Goal: Task Accomplishment & Management: Manage account settings

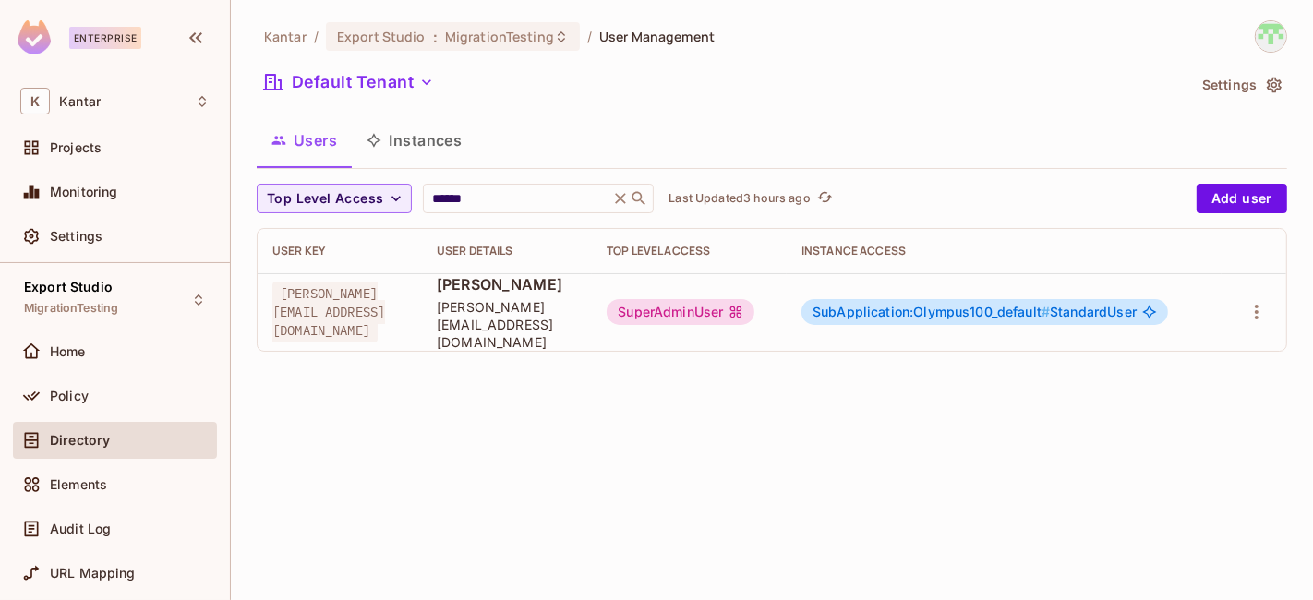
scroll to position [20, 0]
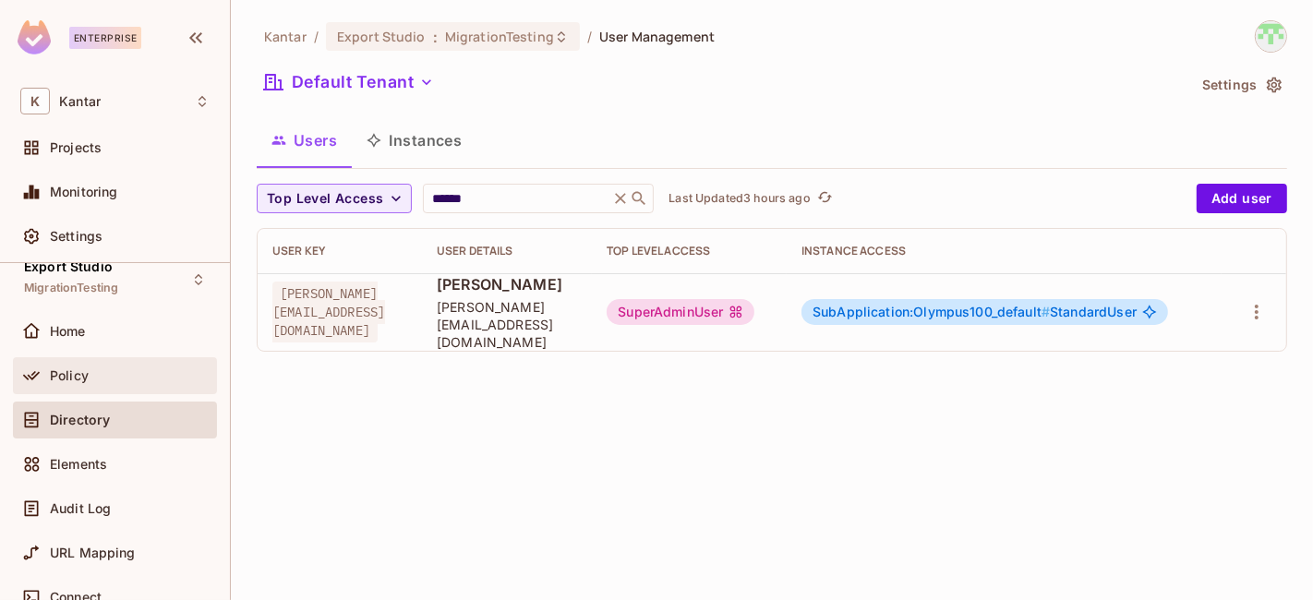
click at [112, 380] on div "Policy" at bounding box center [130, 375] width 160 height 15
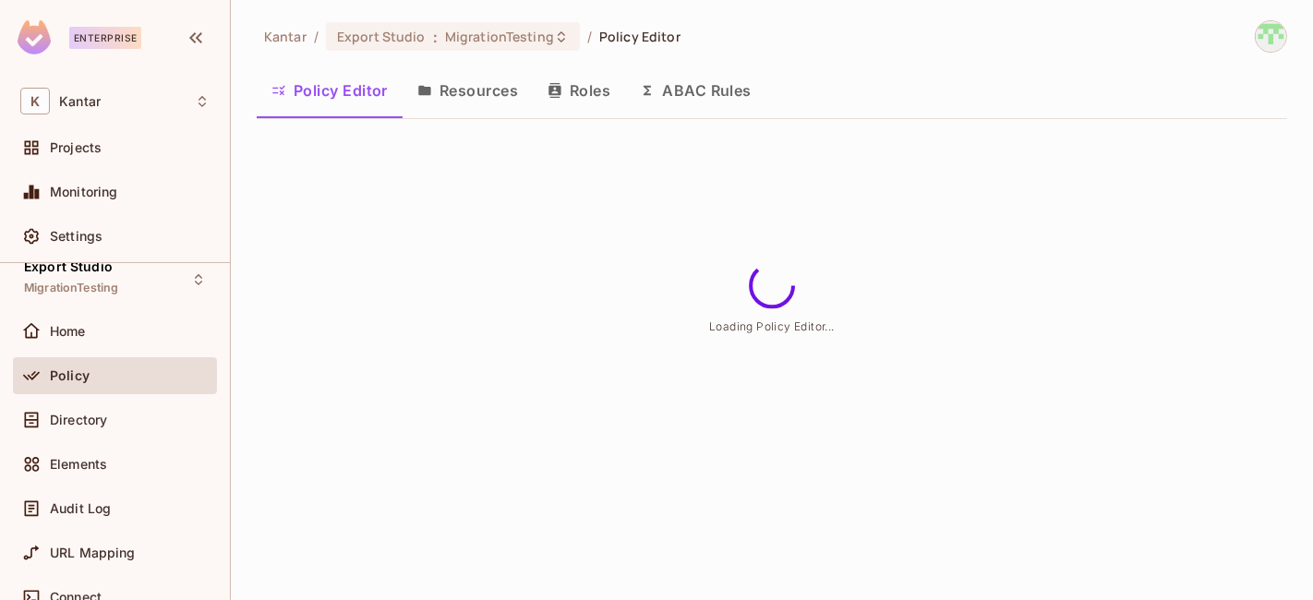
click at [491, 102] on button "Resources" at bounding box center [468, 90] width 130 height 46
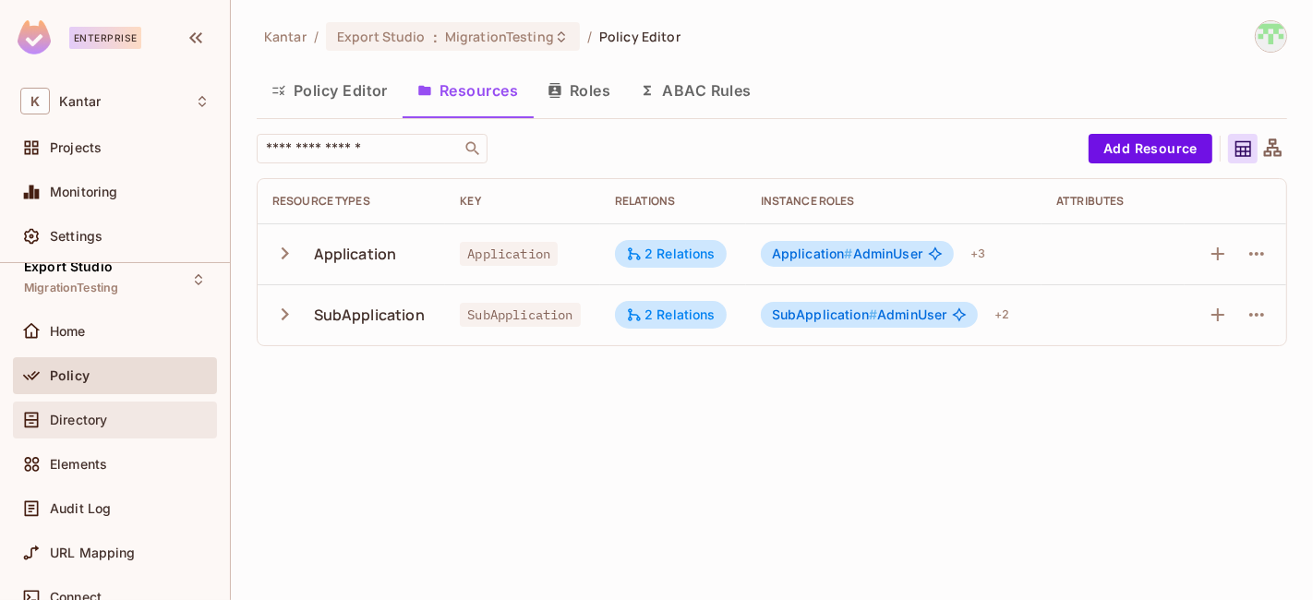
click at [157, 415] on div "Directory" at bounding box center [130, 420] width 160 height 15
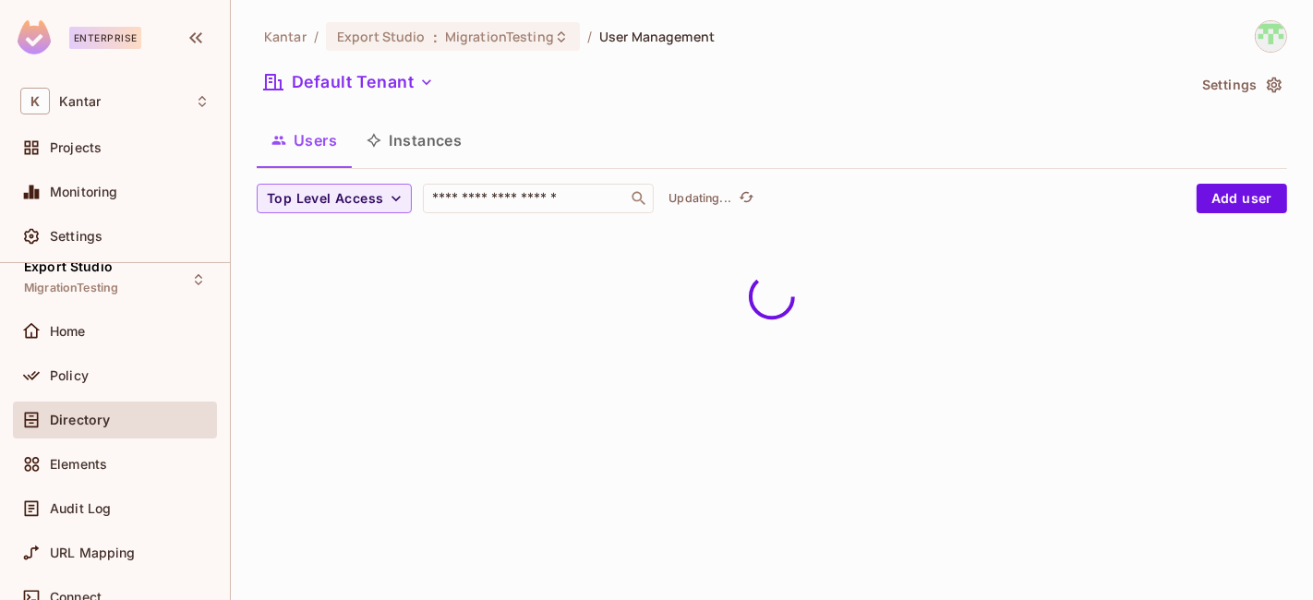
click at [403, 136] on button "Instances" at bounding box center [414, 140] width 125 height 46
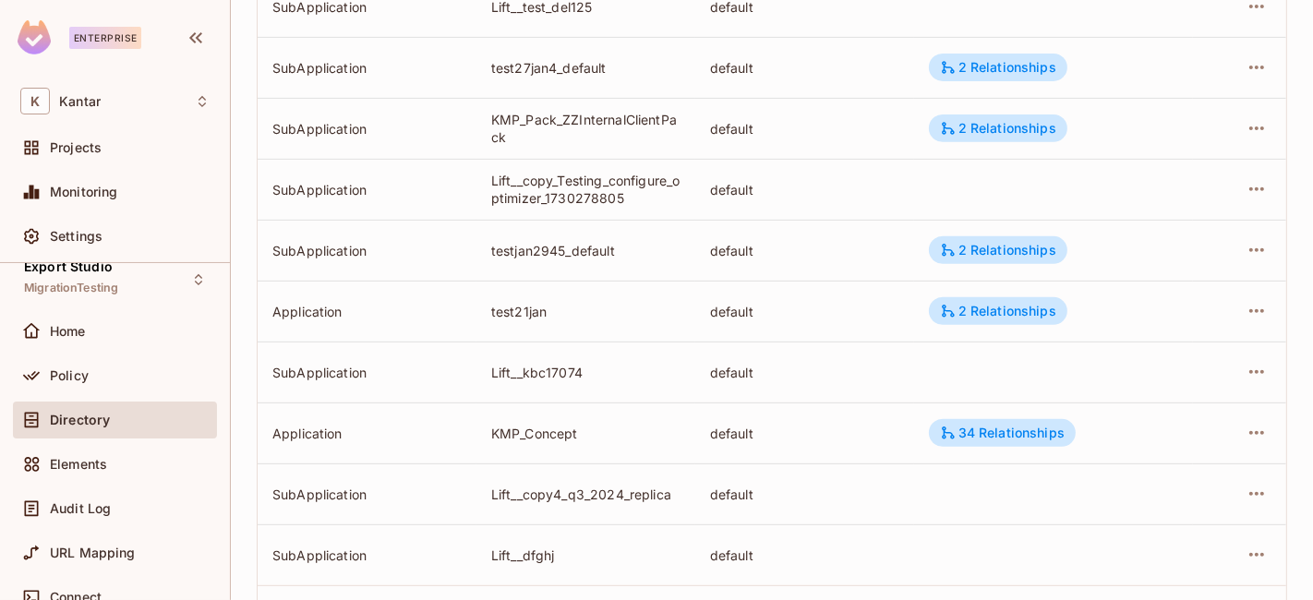
scroll to position [688, 0]
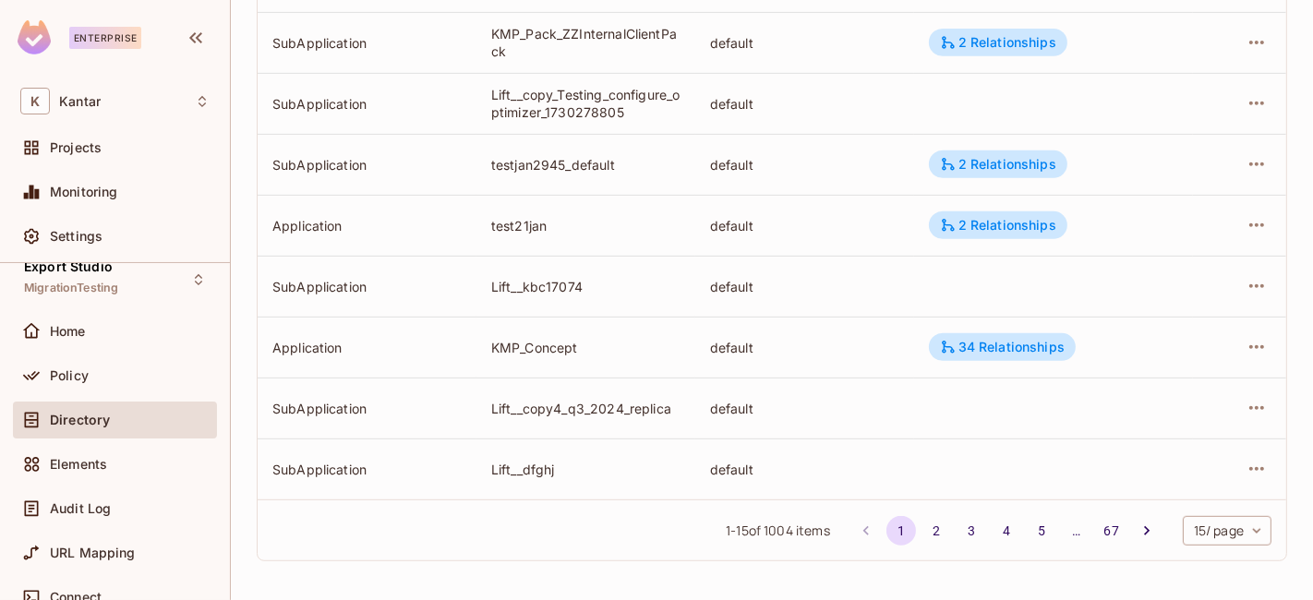
click at [1180, 544] on div "1 - 15 of 1004 items 1 2 3 4 5 … 67 15 / page ** ​" at bounding box center [772, 529] width 1028 height 61
click at [1194, 528] on body "Enterprise K Kantar Projects Monitoring Settings Export Studio MigrationTesting…" at bounding box center [656, 300] width 1313 height 600
click at [1199, 554] on li "100 / page" at bounding box center [1209, 558] width 92 height 39
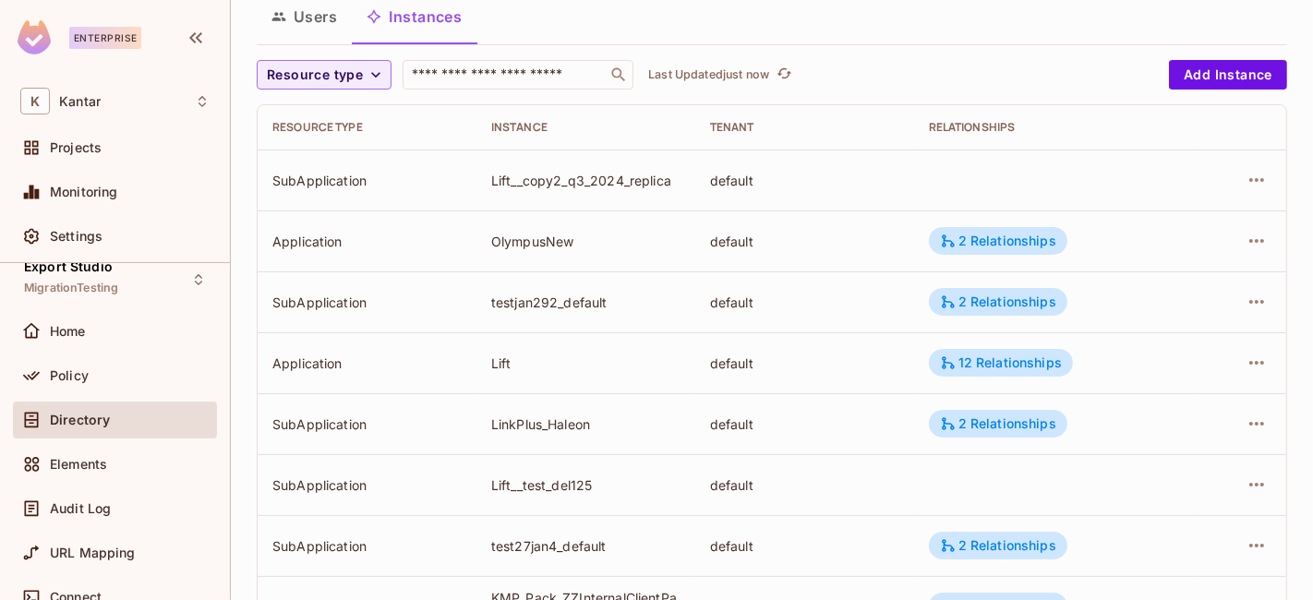
scroll to position [0, 0]
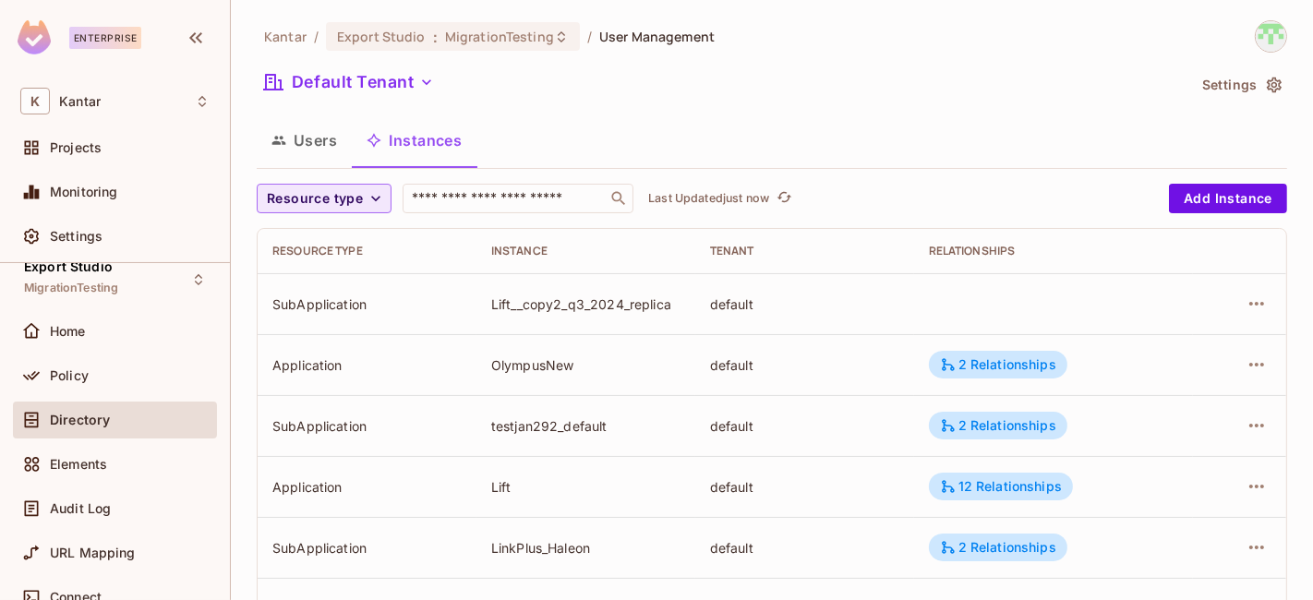
click at [367, 205] on icon "button" at bounding box center [376, 198] width 18 height 18
click at [345, 241] on span "Application" at bounding box center [318, 241] width 94 height 18
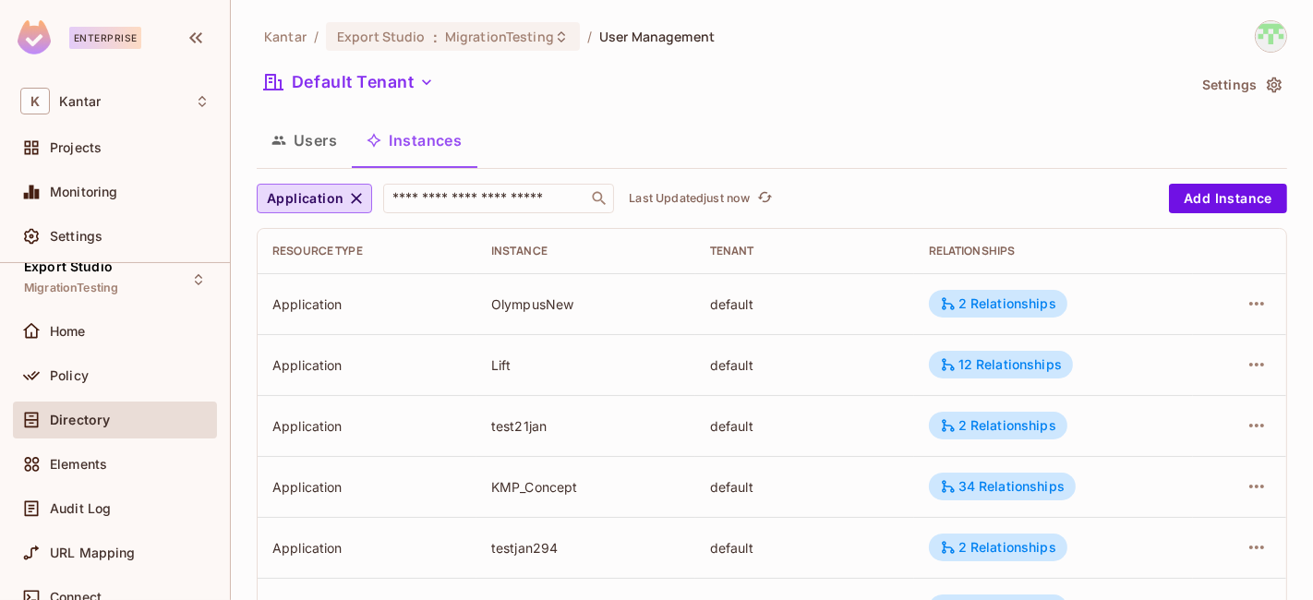
scroll to position [4817, 0]
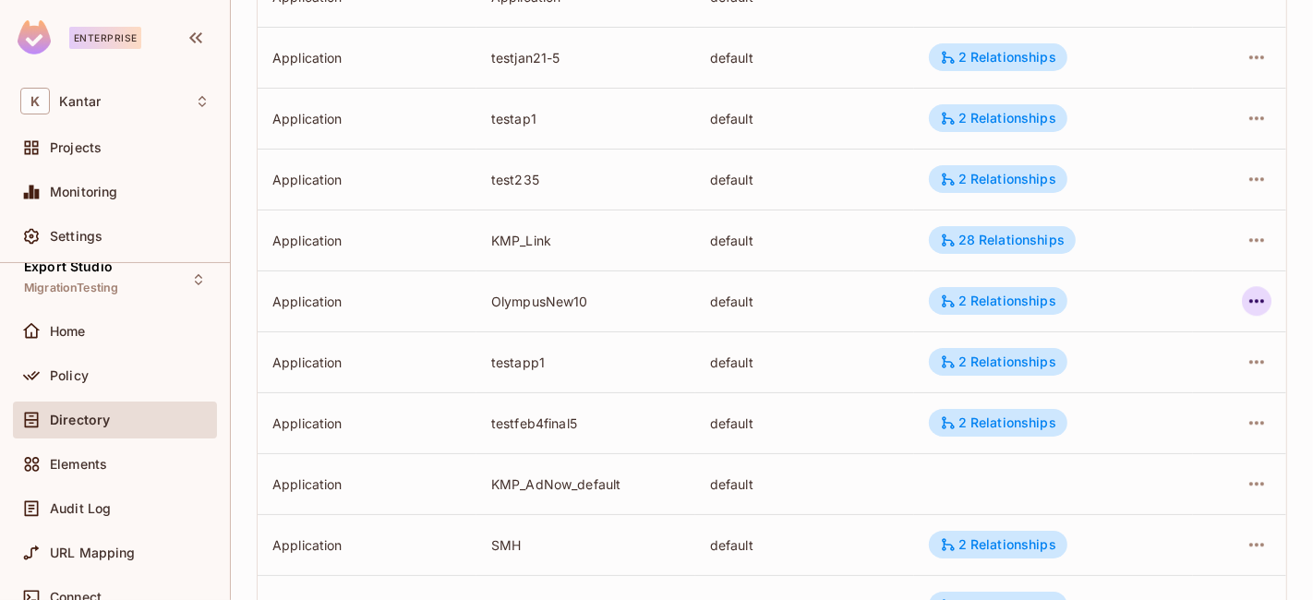
click at [1245, 307] on icon "button" at bounding box center [1256, 301] width 22 height 22
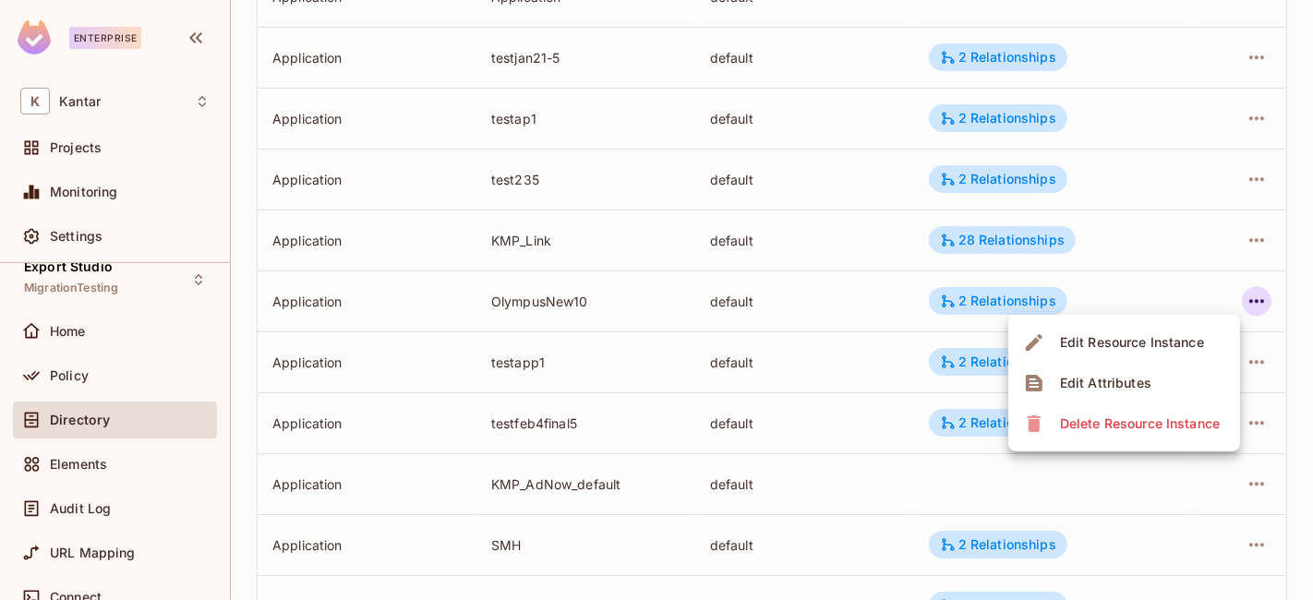
click at [1149, 386] on span "Edit Attributes" at bounding box center [1105, 383] width 102 height 30
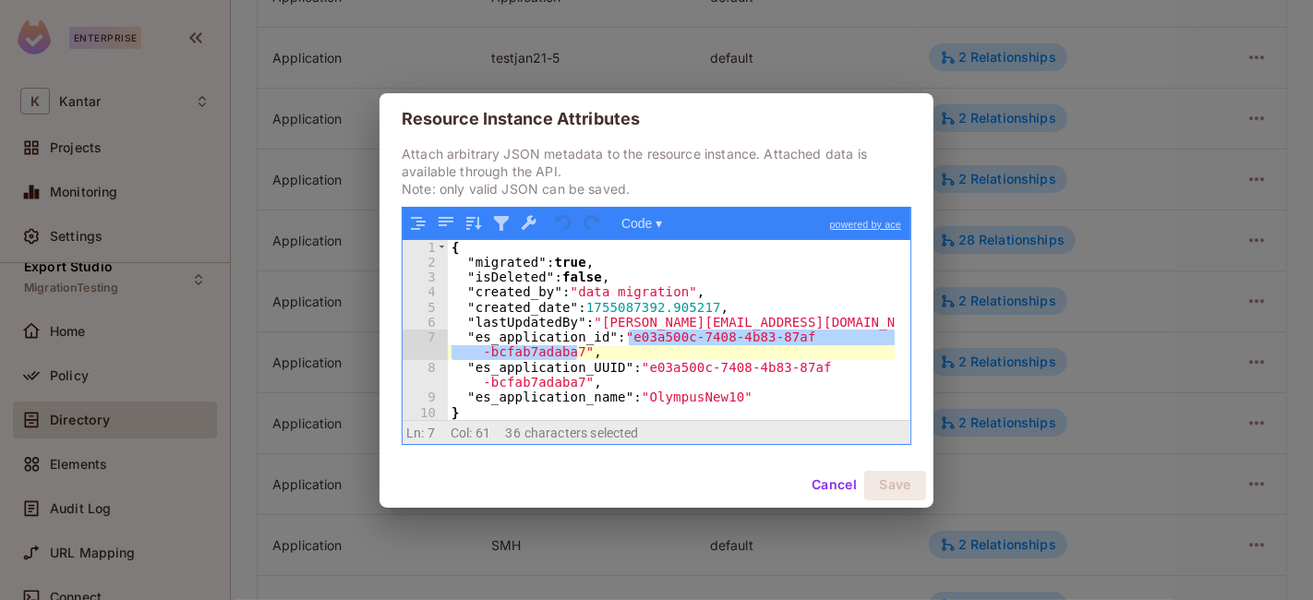
drag, startPoint x: 629, startPoint y: 343, endPoint x: 577, endPoint y: 350, distance: 52.1
click at [577, 350] on div "{ "migrated" : true , "isDeleted" : false , "created_by" : "data migration" , "…" at bounding box center [672, 345] width 448 height 210
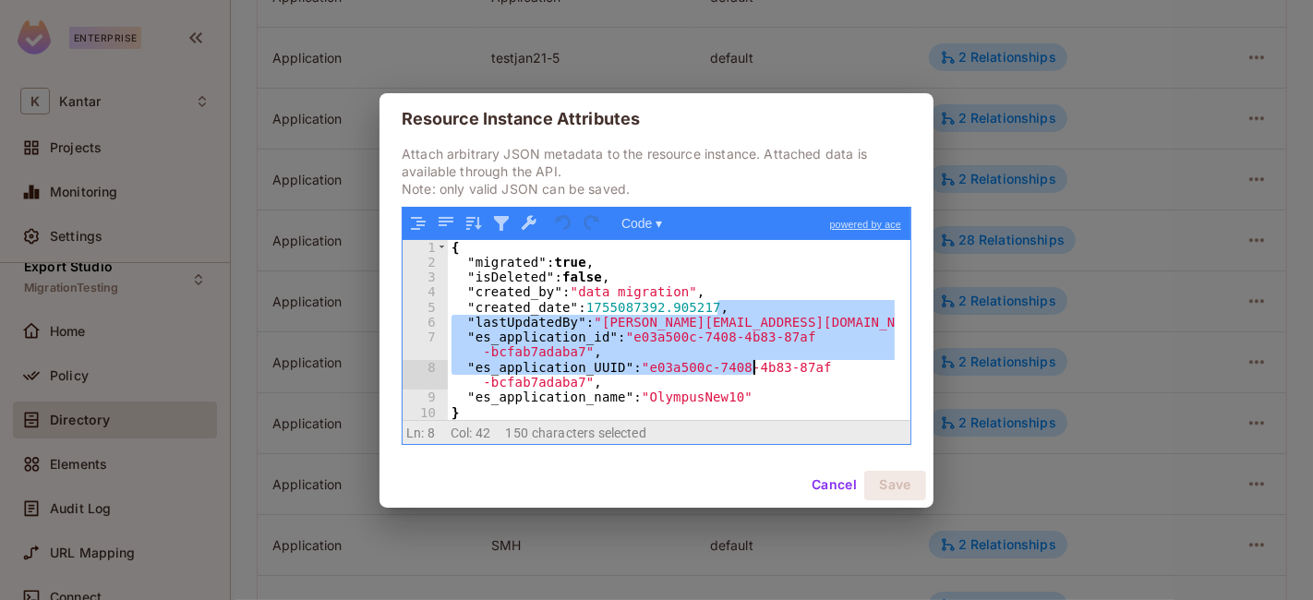
drag, startPoint x: 756, startPoint y: 315, endPoint x: 752, endPoint y: 367, distance: 52.8
click at [752, 367] on div "{ "migrated" : true , "isDeleted" : false , "created_by" : "data migration" , "…" at bounding box center [672, 345] width 448 height 210
click at [806, 389] on div "{ "migrated" : true , "isDeleted" : false , "created_by" : "data migration" , "…" at bounding box center [672, 345] width 448 height 210
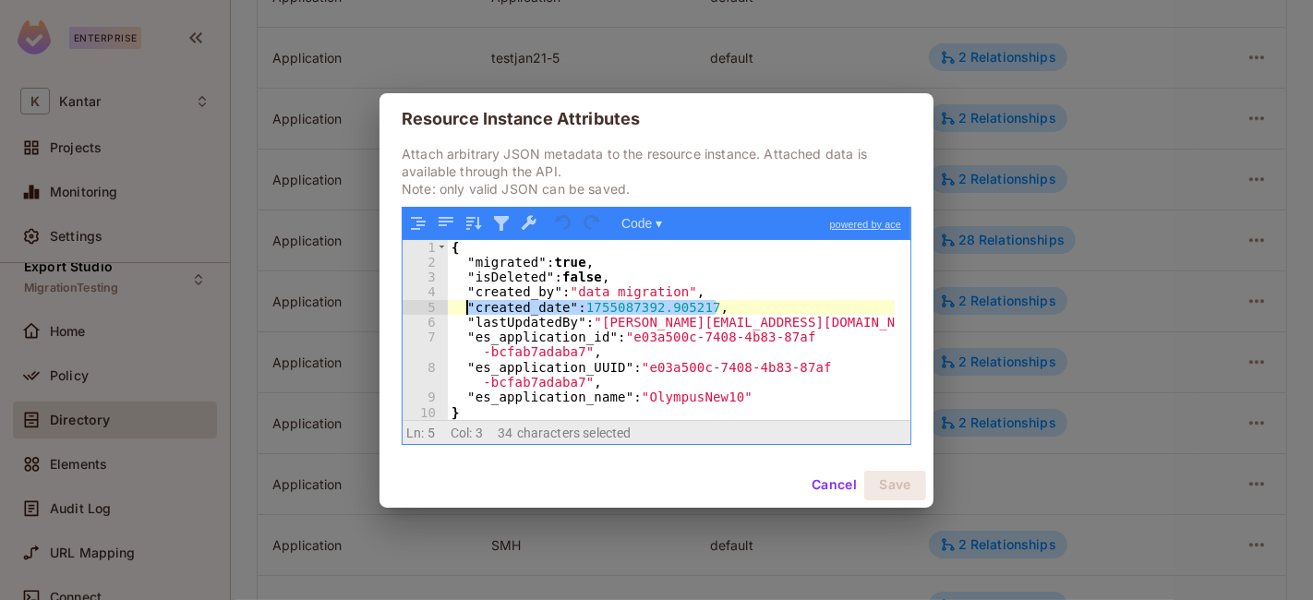
drag, startPoint x: 725, startPoint y: 309, endPoint x: 462, endPoint y: 307, distance: 263.1
click at [462, 307] on div "{ "migrated" : true , "isDeleted" : false , "created_by" : "data migration" , "…" at bounding box center [672, 345] width 448 height 210
click at [836, 478] on button "Cancel" at bounding box center [834, 486] width 60 height 30
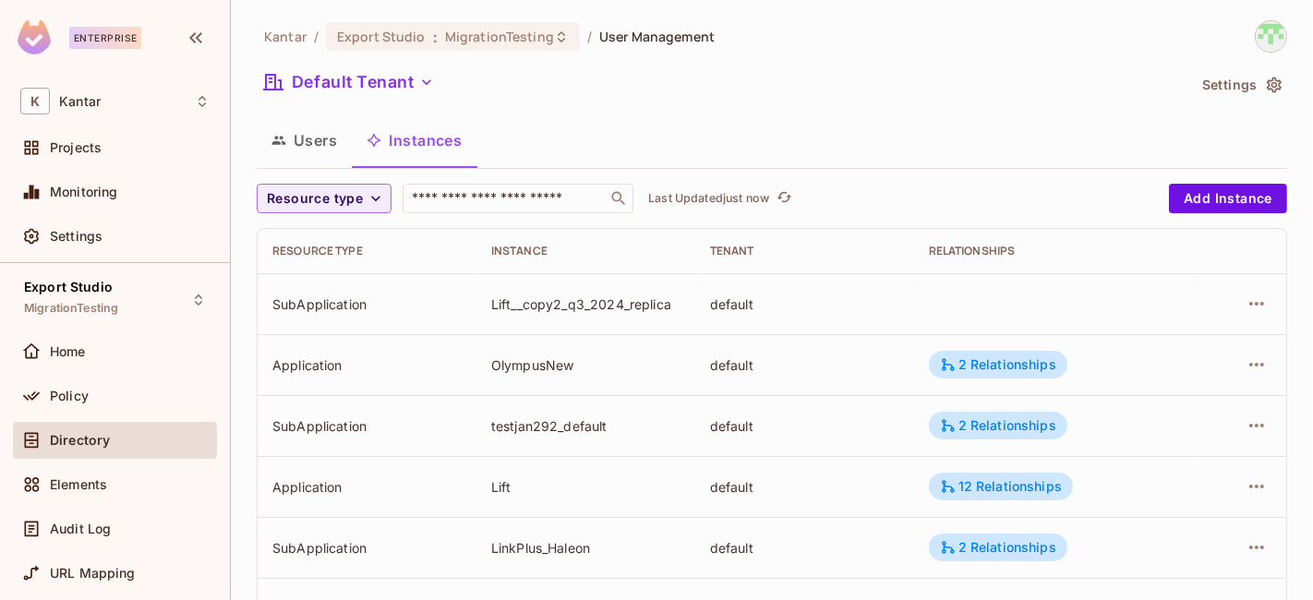
scroll to position [688, 0]
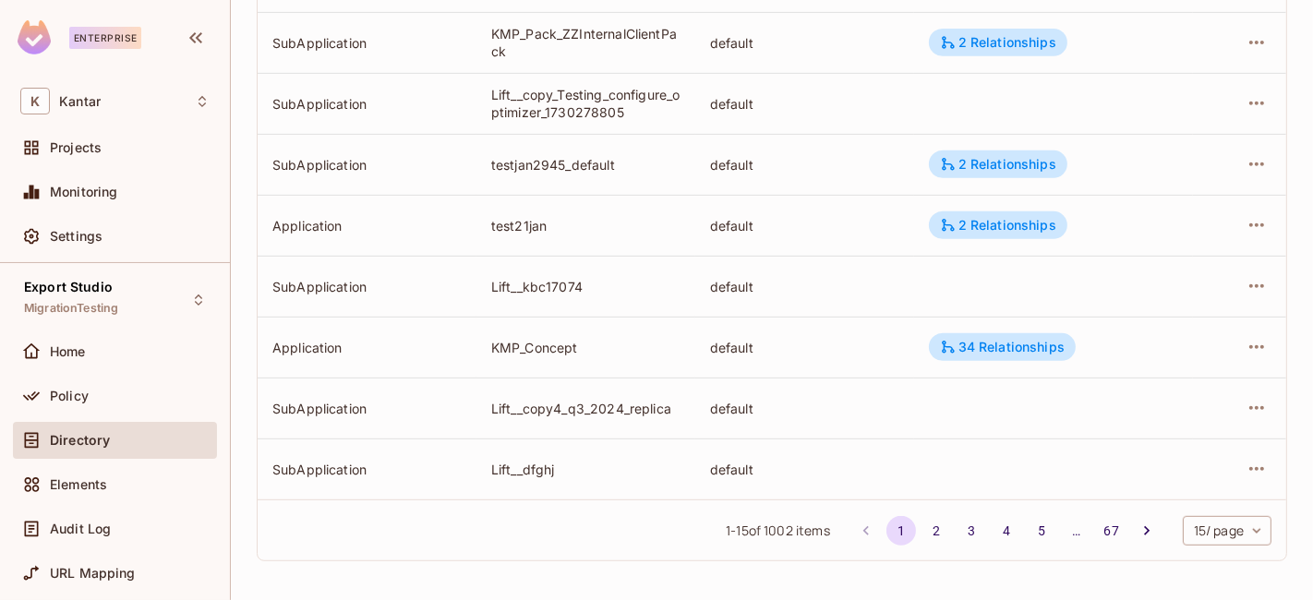
click at [1202, 531] on body "Enterprise K Kantar Projects Monitoring Settings Export Studio MigrationTesting…" at bounding box center [656, 300] width 1313 height 600
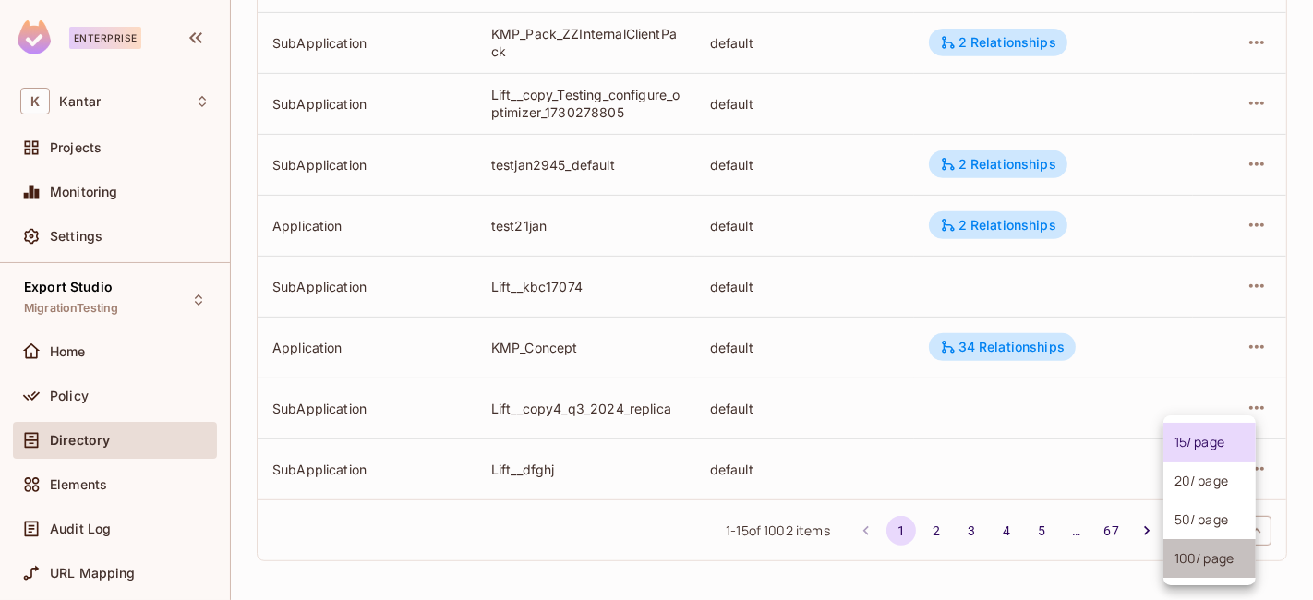
click at [1194, 559] on li "100 / page" at bounding box center [1209, 558] width 92 height 39
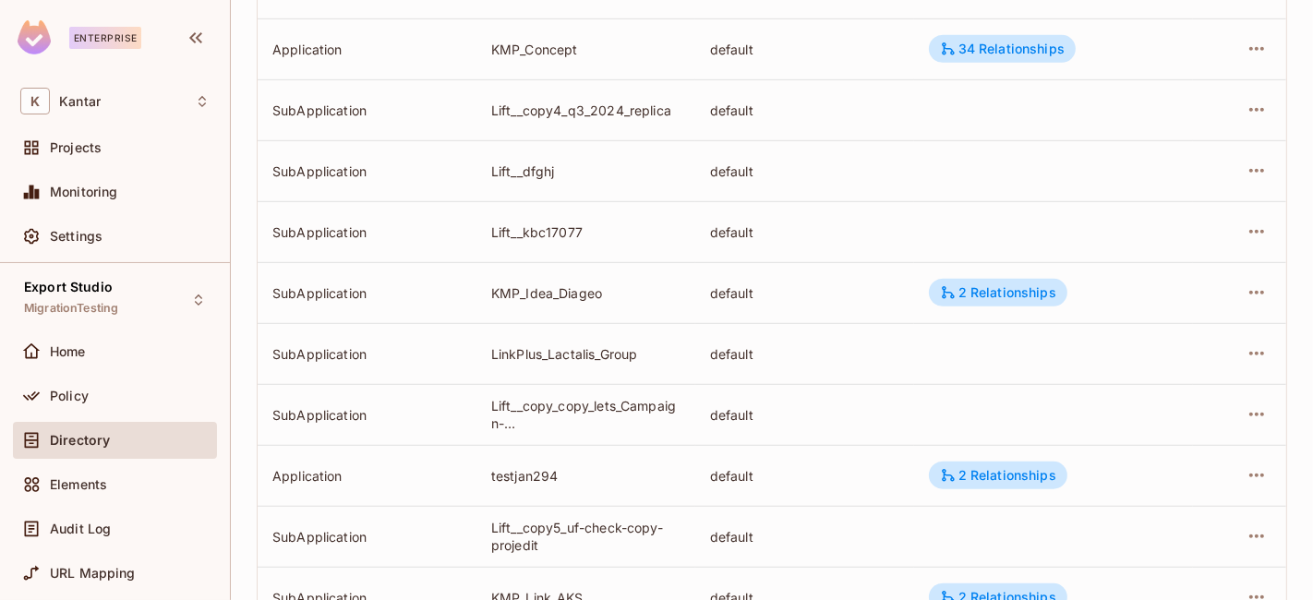
scroll to position [0, 0]
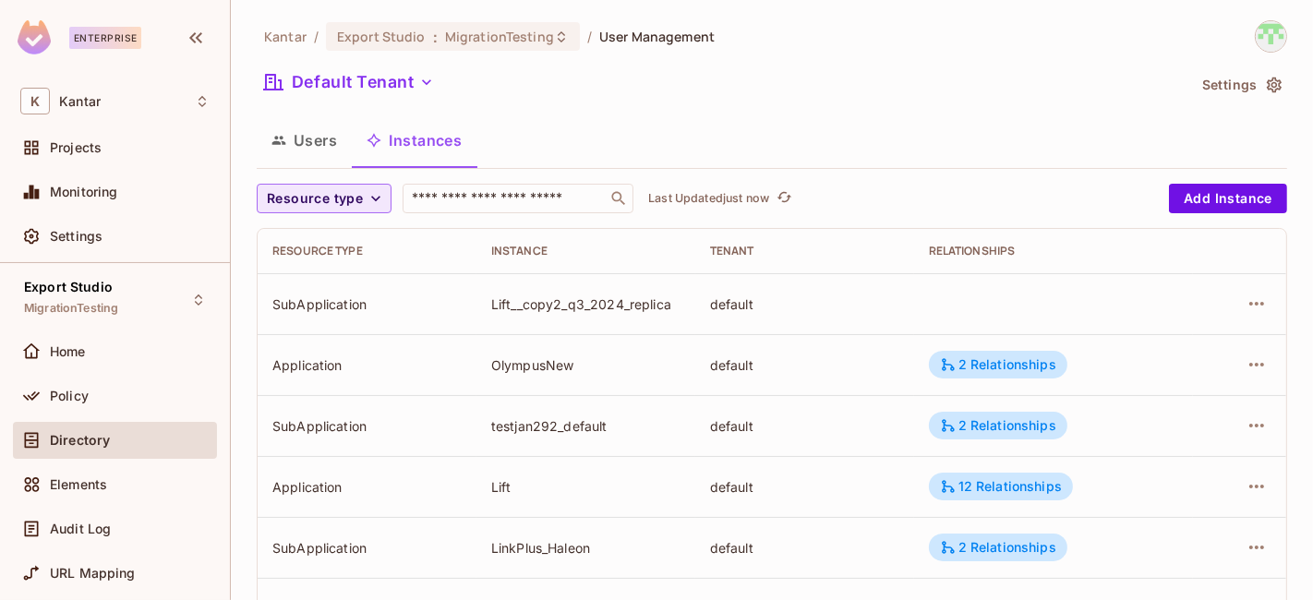
click at [324, 198] on span "Resource type" at bounding box center [315, 198] width 96 height 23
click at [344, 249] on li "Application" at bounding box center [319, 241] width 124 height 40
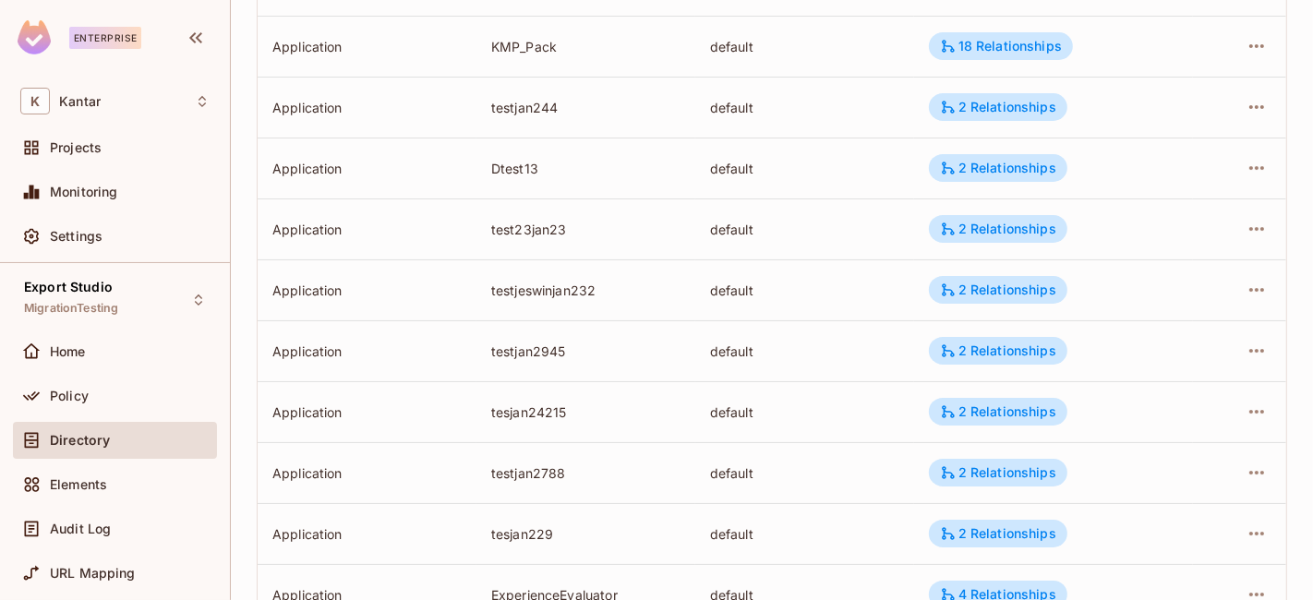
scroll to position [5867, 0]
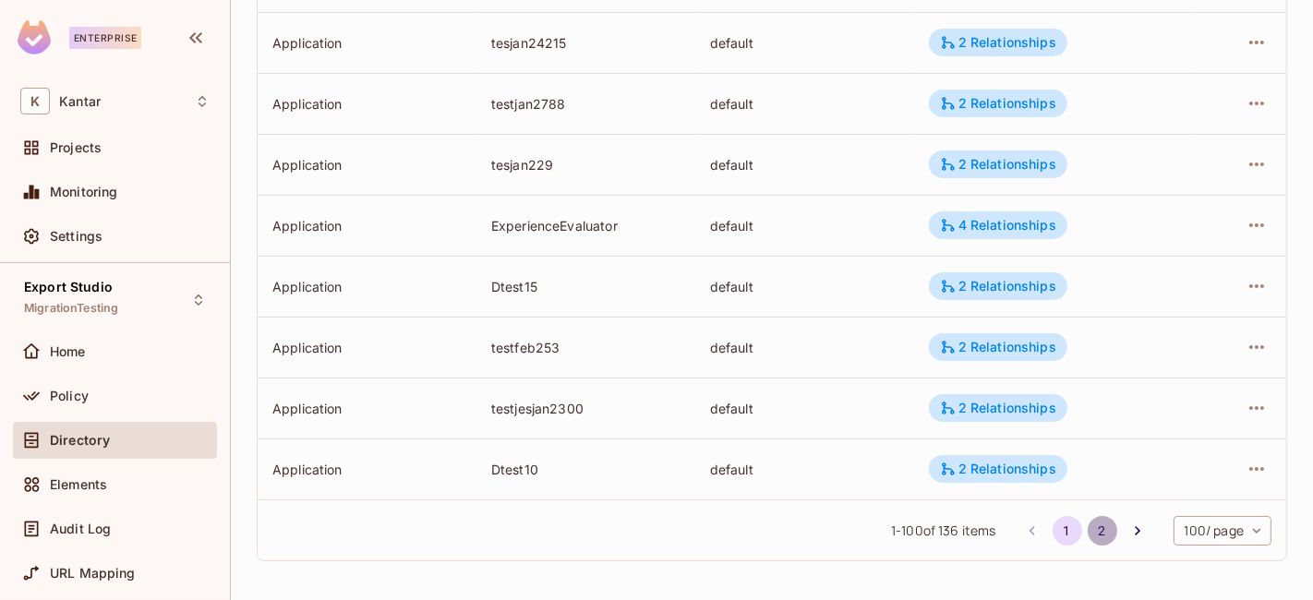
click at [1088, 538] on button "2" at bounding box center [1103, 531] width 30 height 30
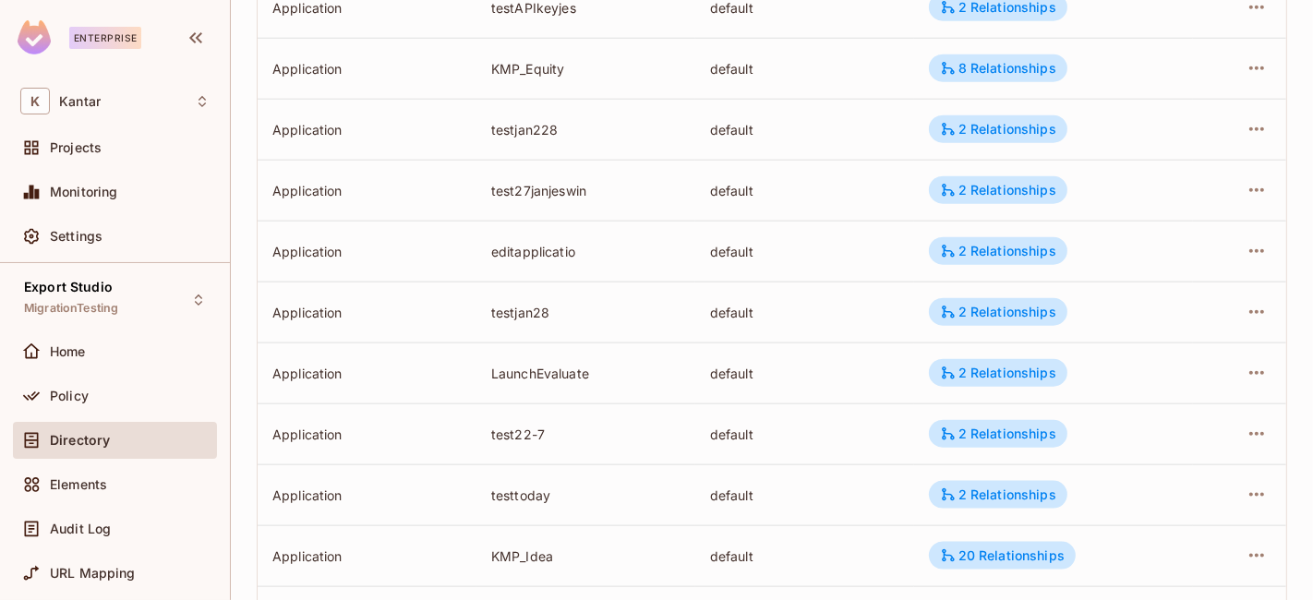
scroll to position [1967, 0]
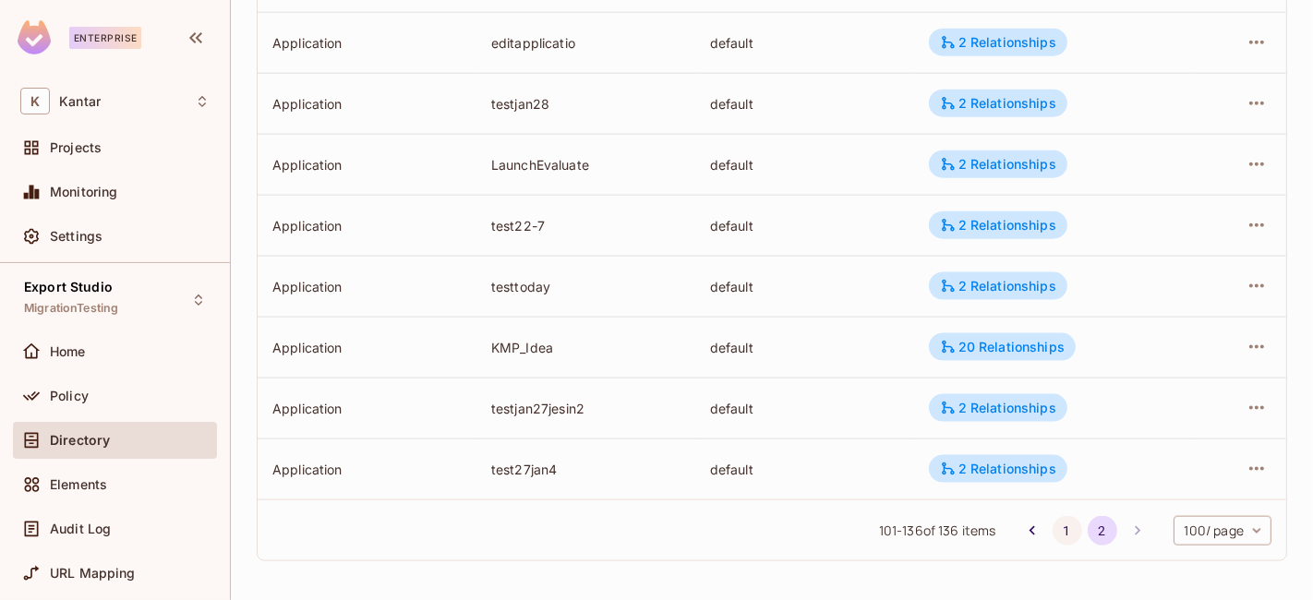
click at [1054, 531] on button "1" at bounding box center [1067, 531] width 30 height 30
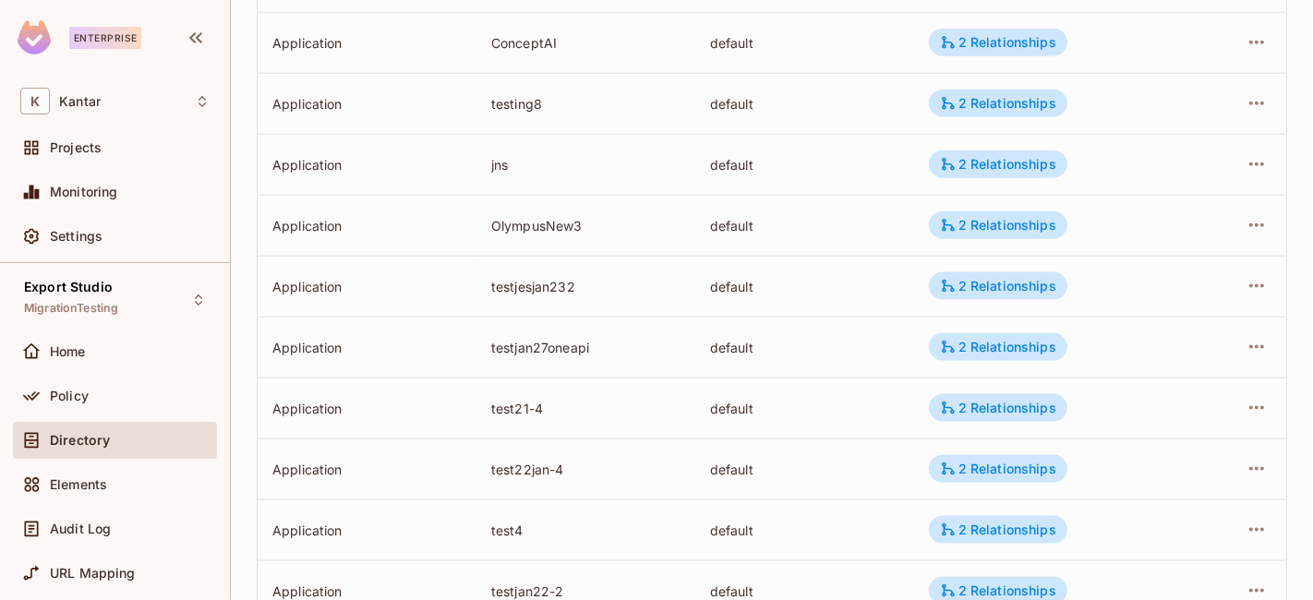
scroll to position [2, 0]
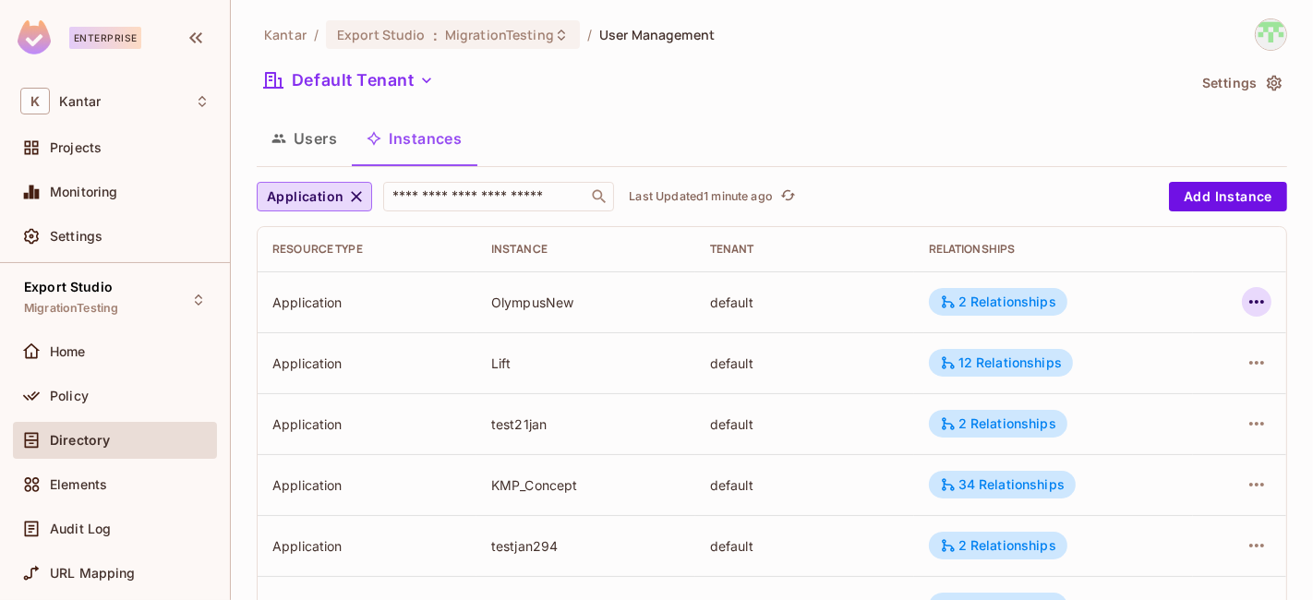
click at [1245, 302] on icon "button" at bounding box center [1256, 302] width 22 height 22
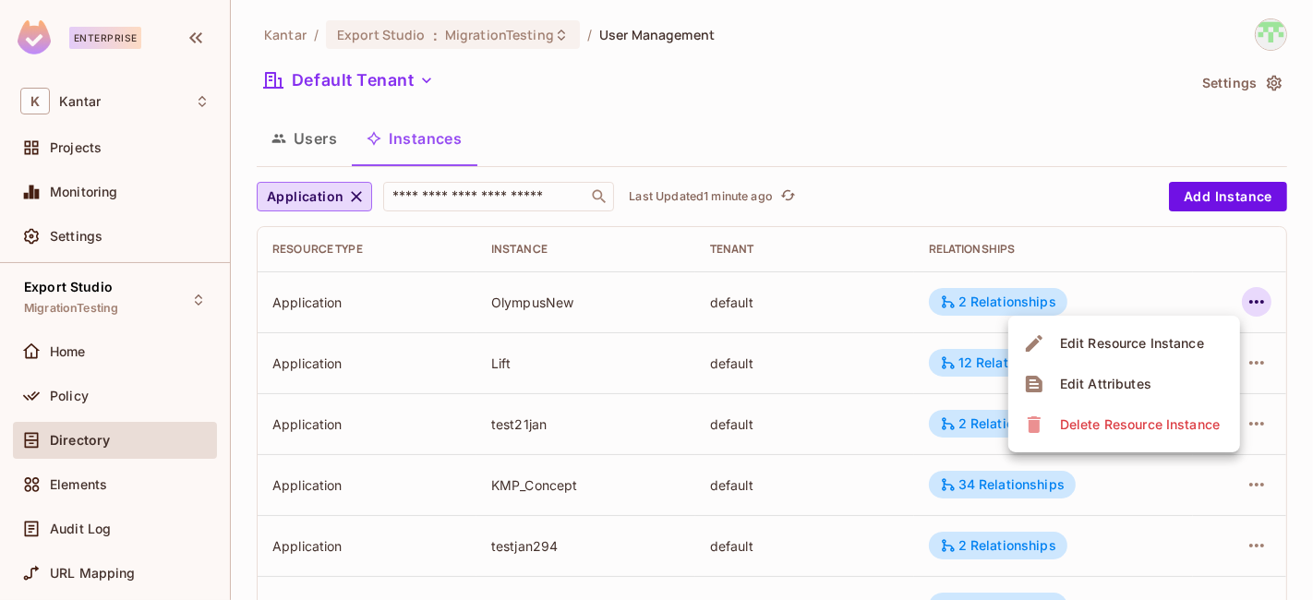
click at [1165, 374] on li "Edit Attributes" at bounding box center [1124, 384] width 232 height 41
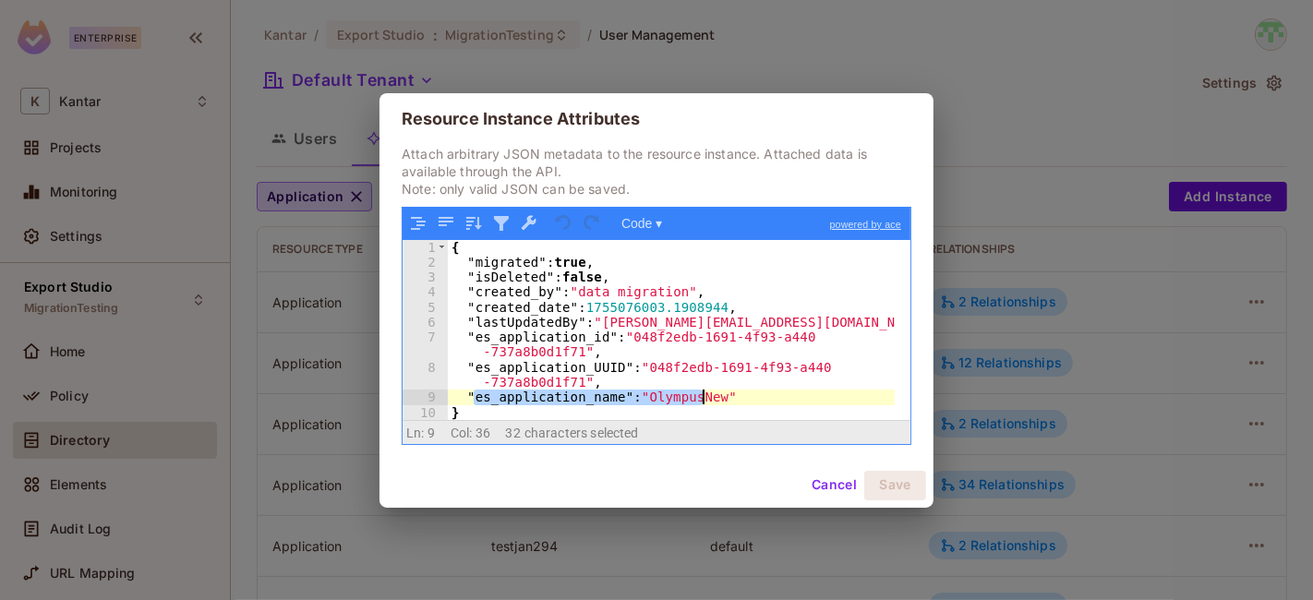
drag, startPoint x: 482, startPoint y: 395, endPoint x: 734, endPoint y: 400, distance: 252.1
click at [734, 400] on div "{ "migrated" : true , "isDeleted" : false , "created_by" : "data migration" , "…" at bounding box center [672, 345] width 448 height 210
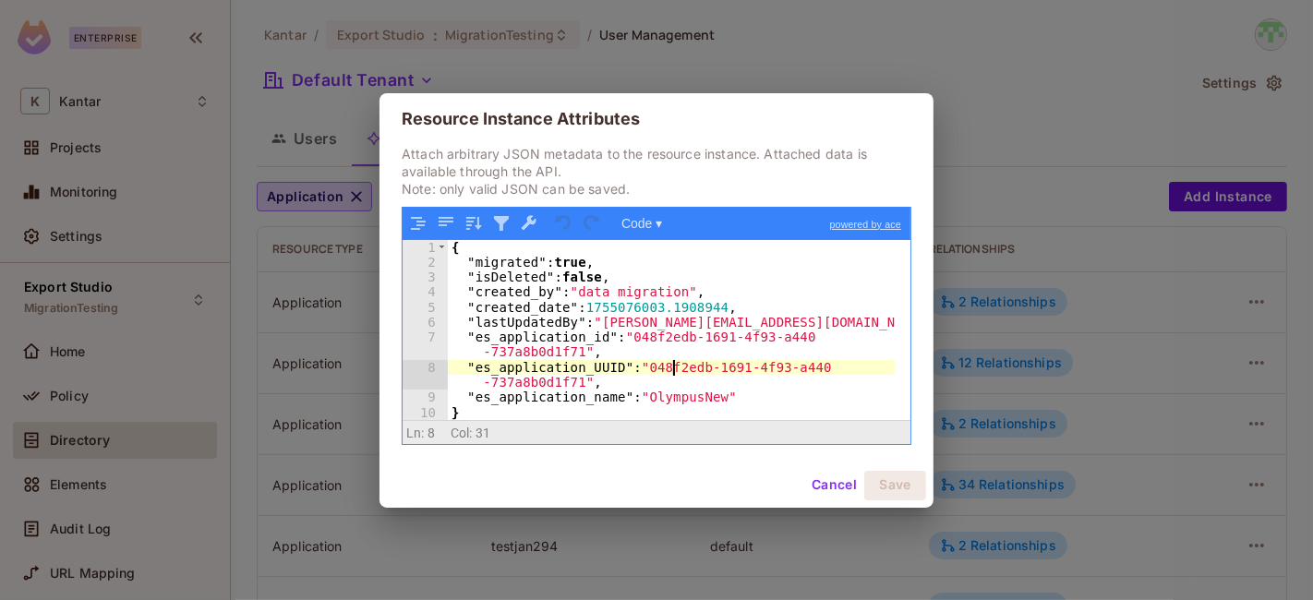
click at [671, 374] on div "{ "migrated" : true , "isDeleted" : false , "created_by" : "data migration" , "…" at bounding box center [672, 345] width 448 height 210
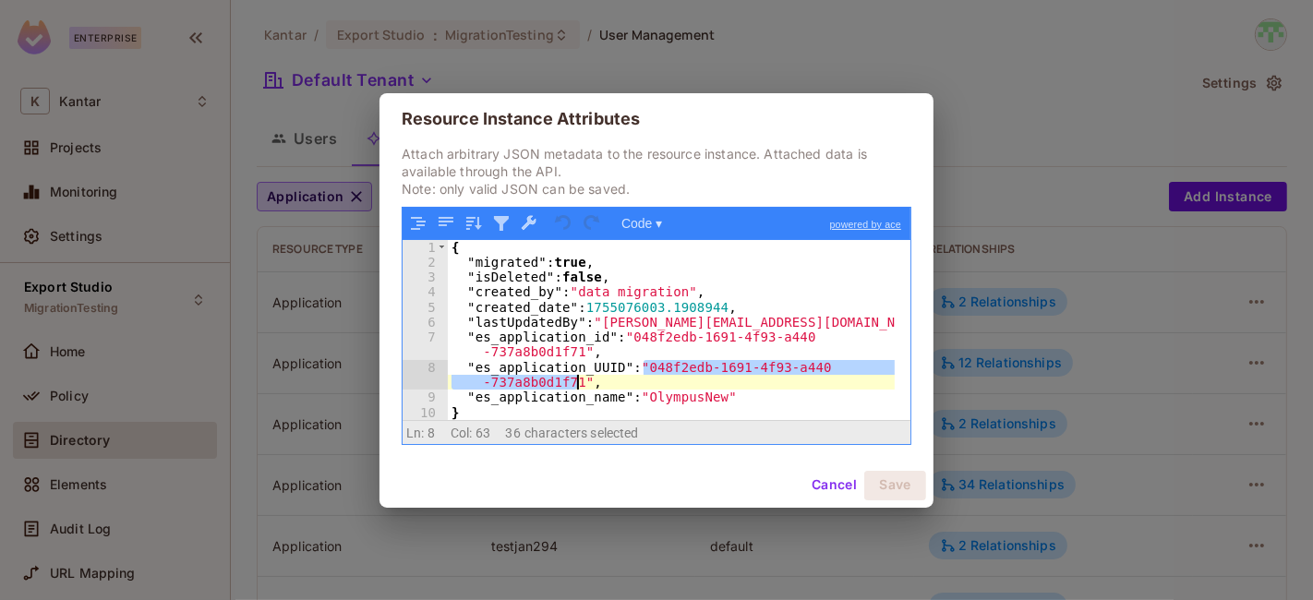
drag, startPoint x: 644, startPoint y: 370, endPoint x: 575, endPoint y: 383, distance: 69.5
click at [575, 383] on div "{ "migrated" : true , "isDeleted" : false , "created_by" : "data migration" , "…" at bounding box center [672, 345] width 448 height 210
click at [843, 484] on button "Cancel" at bounding box center [834, 486] width 60 height 30
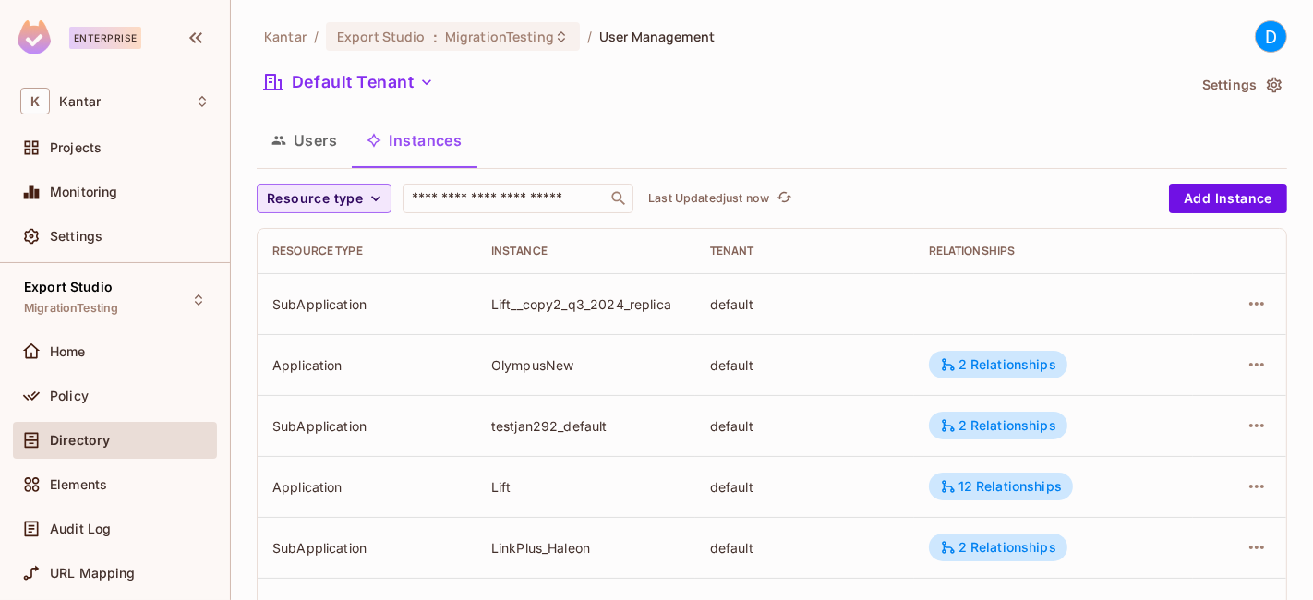
click at [316, 212] on button "Resource type" at bounding box center [324, 199] width 135 height 30
click at [300, 250] on li "Application" at bounding box center [319, 241] width 124 height 40
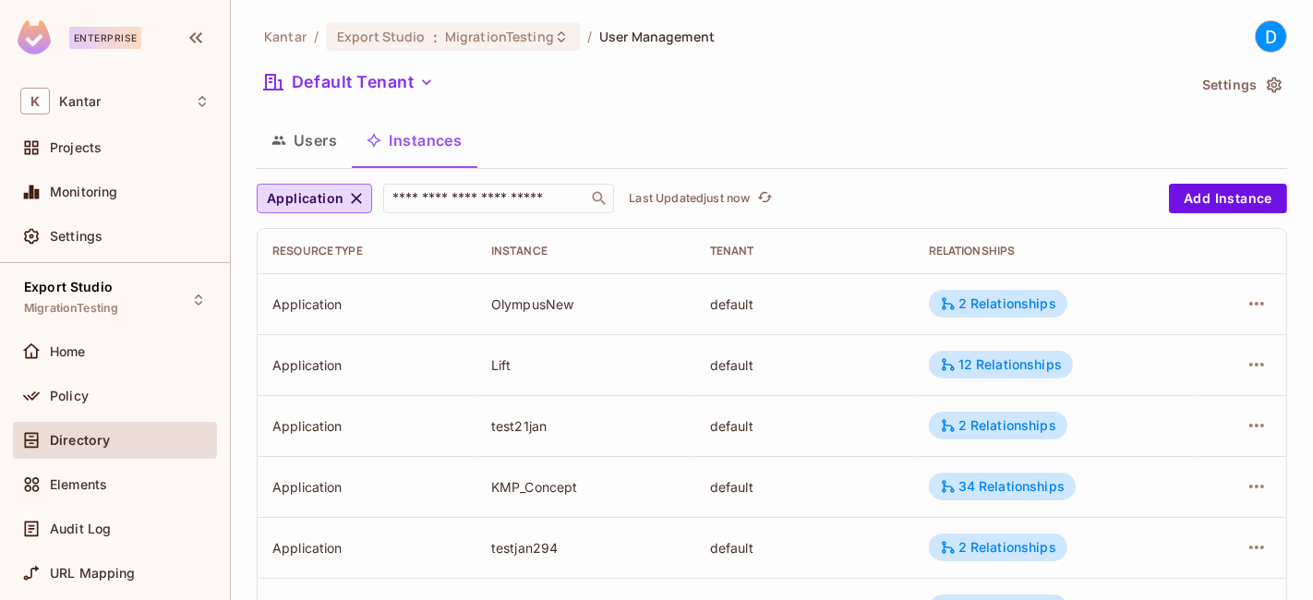
scroll to position [688, 0]
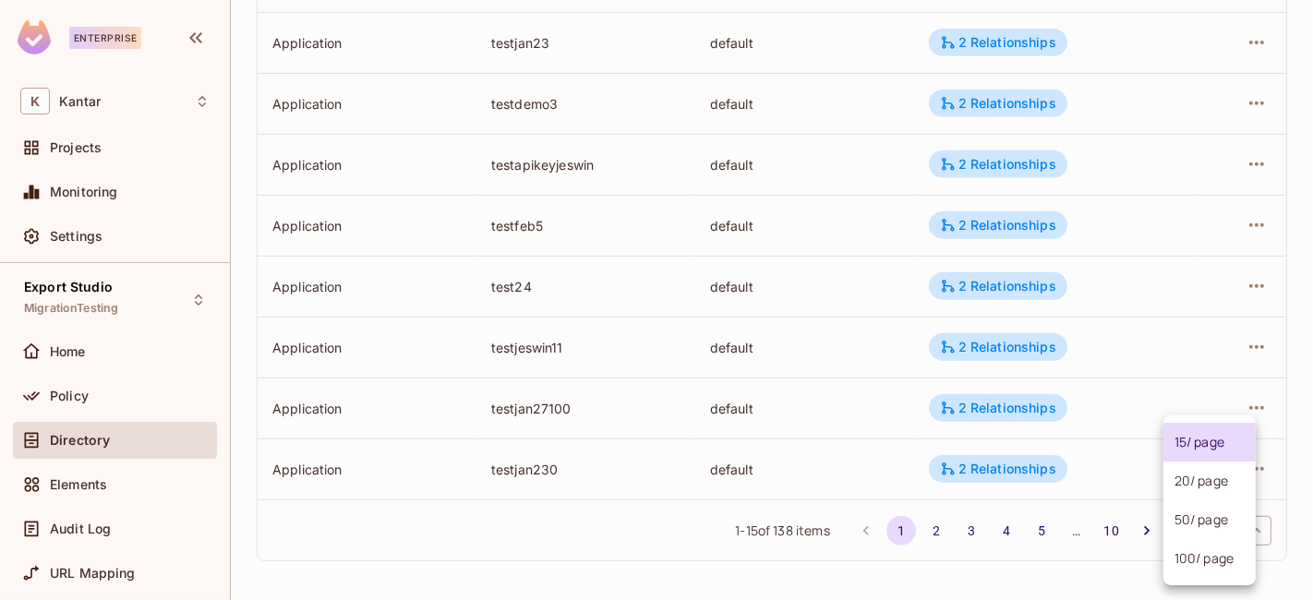
click at [1192, 517] on body "Enterprise K Kantar Projects Monitoring Settings Export Studio MigrationTesting…" at bounding box center [656, 300] width 1313 height 600
click at [1182, 539] on li "100 / page" at bounding box center [1209, 558] width 92 height 39
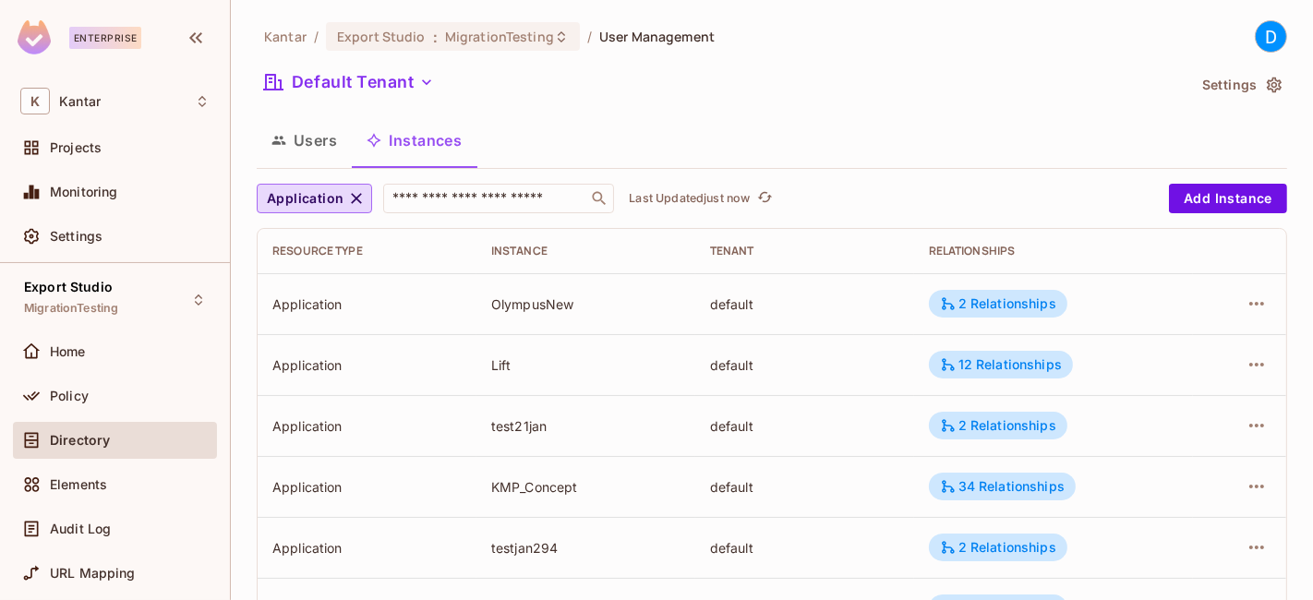
scroll to position [2318, 0]
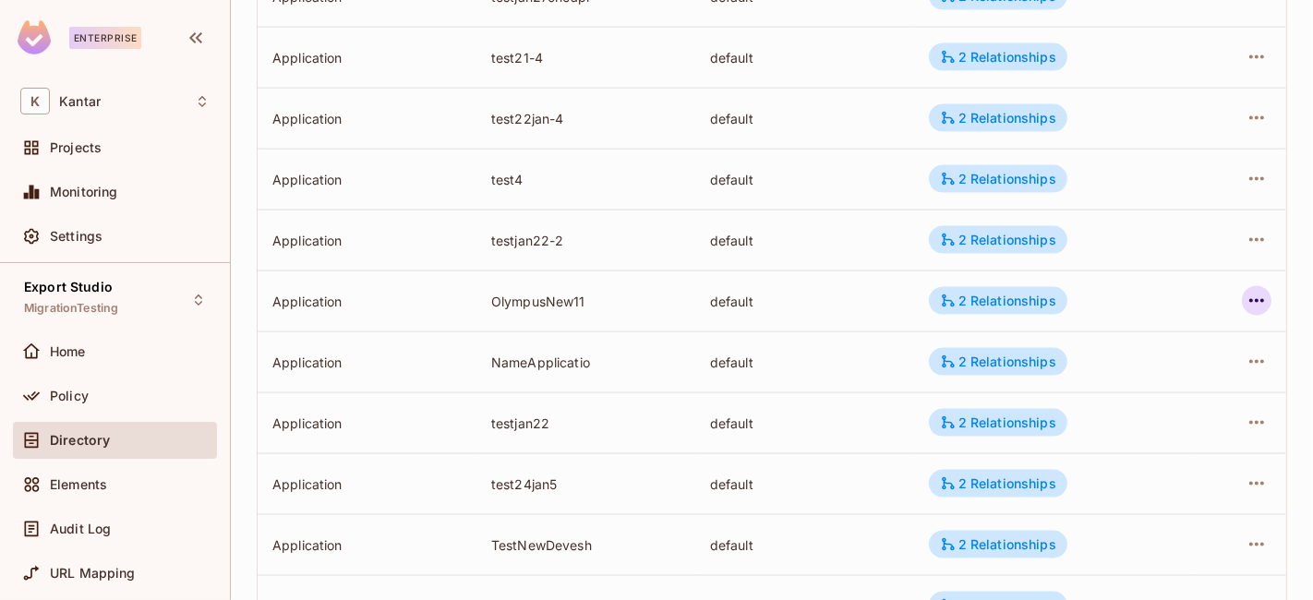
click at [1249, 299] on icon "button" at bounding box center [1256, 301] width 15 height 4
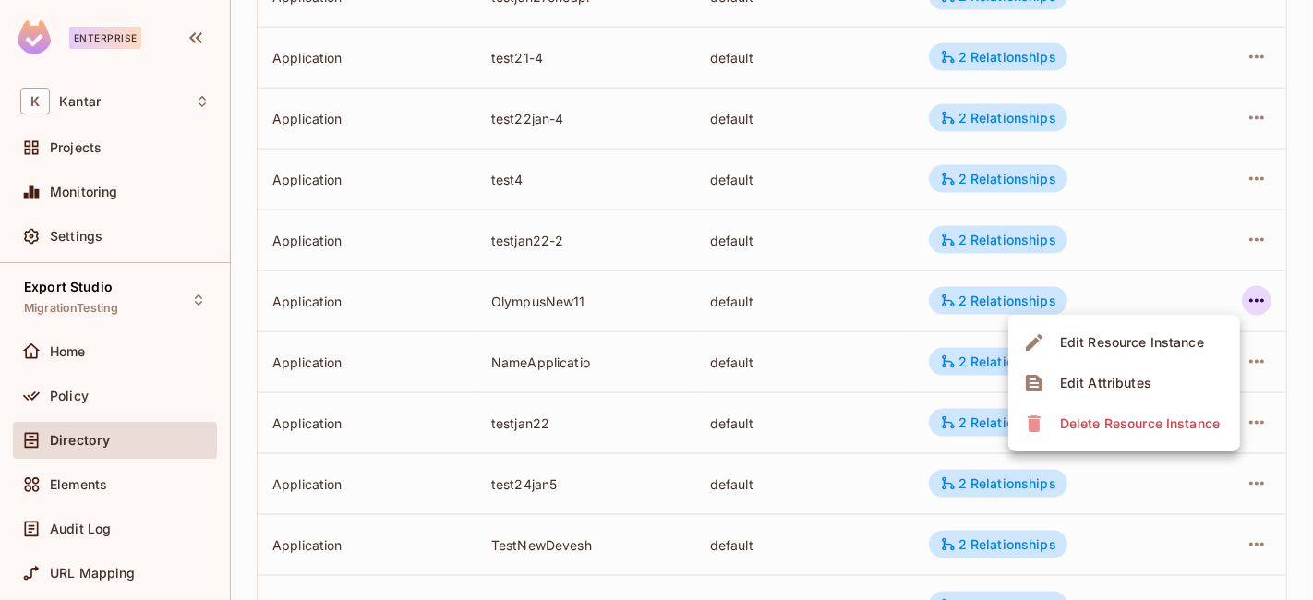
click at [1158, 377] on li "Edit Attributes" at bounding box center [1124, 383] width 232 height 41
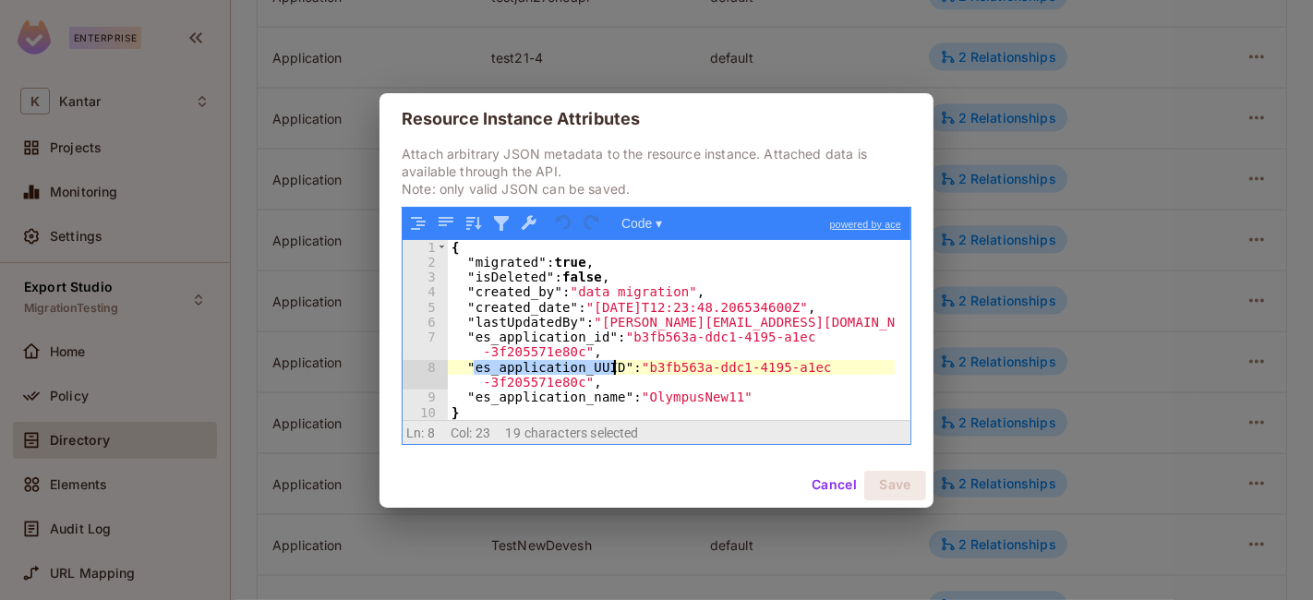
drag, startPoint x: 471, startPoint y: 368, endPoint x: 613, endPoint y: 373, distance: 142.3
click at [613, 373] on div "{ "migrated" : true , "isDeleted" : false , "created_by" : "data migration" , "…" at bounding box center [672, 345] width 448 height 210
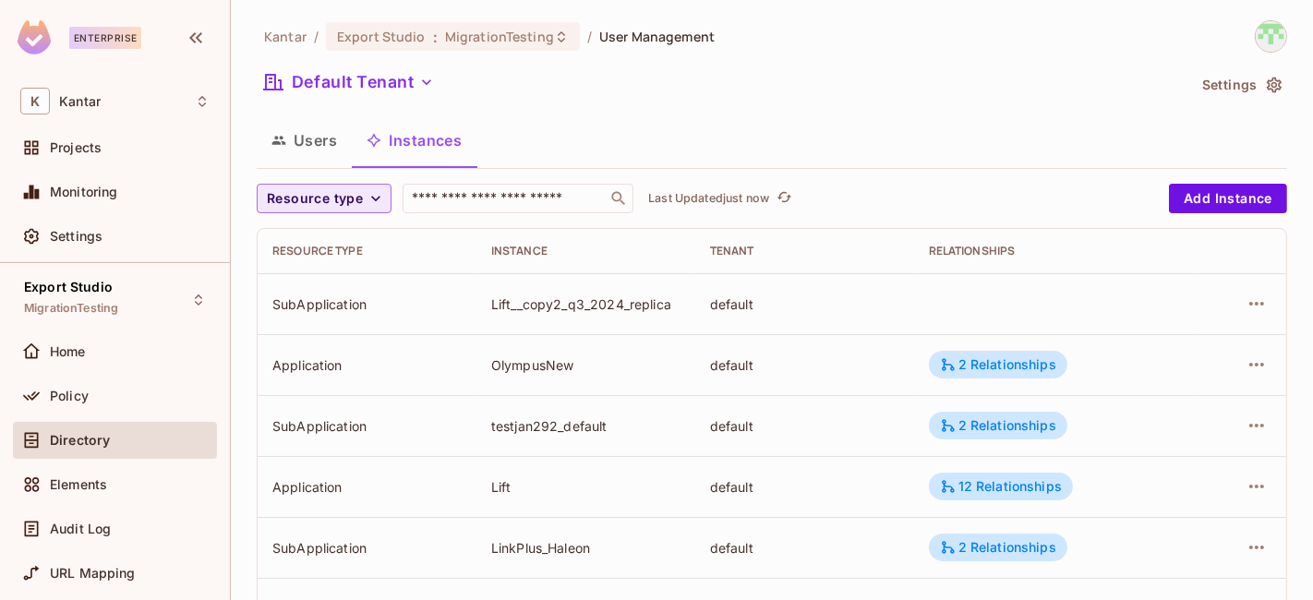
click at [374, 201] on icon "button" at bounding box center [376, 198] width 18 height 18
click at [325, 247] on span "Application" at bounding box center [318, 241] width 94 height 18
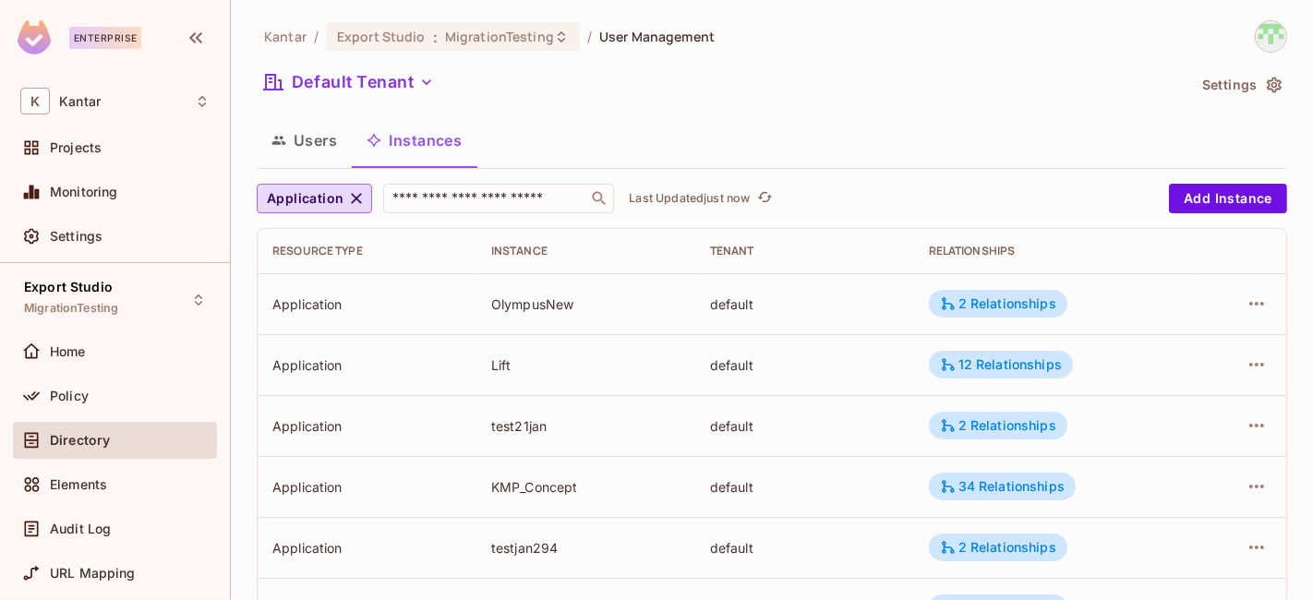
scroll to position [688, 0]
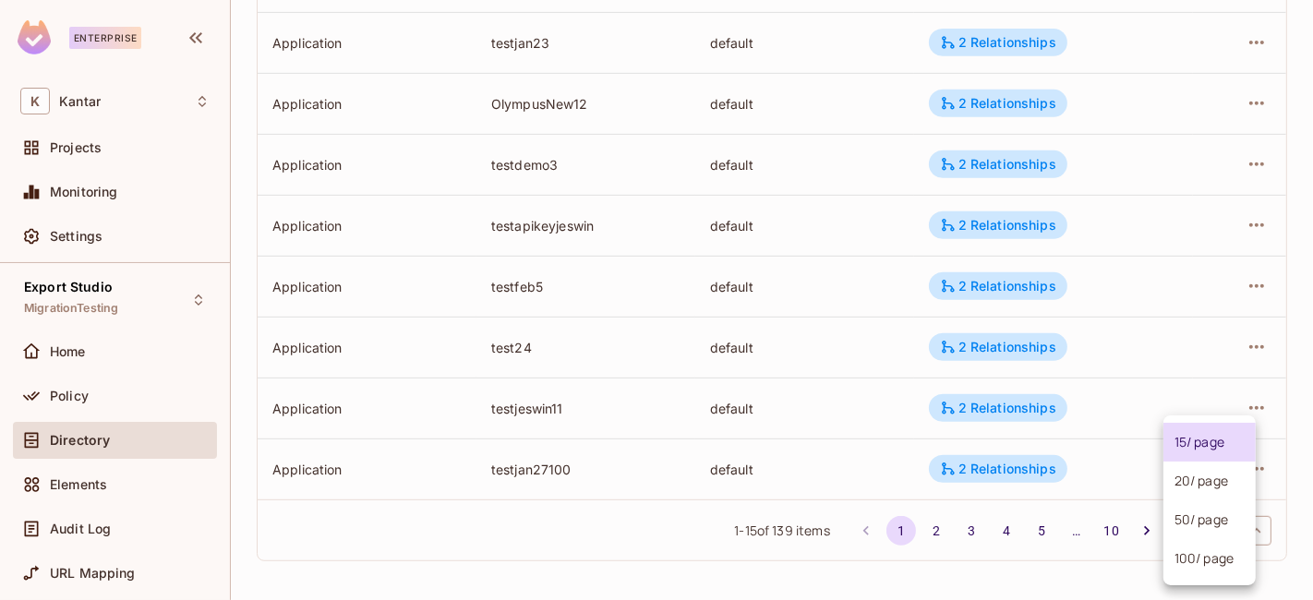
click at [1221, 523] on body "Enterprise K Kantar Projects Monitoring Settings Export Studio MigrationTesting…" at bounding box center [656, 300] width 1313 height 600
click at [1200, 547] on li "100 / page" at bounding box center [1209, 558] width 92 height 39
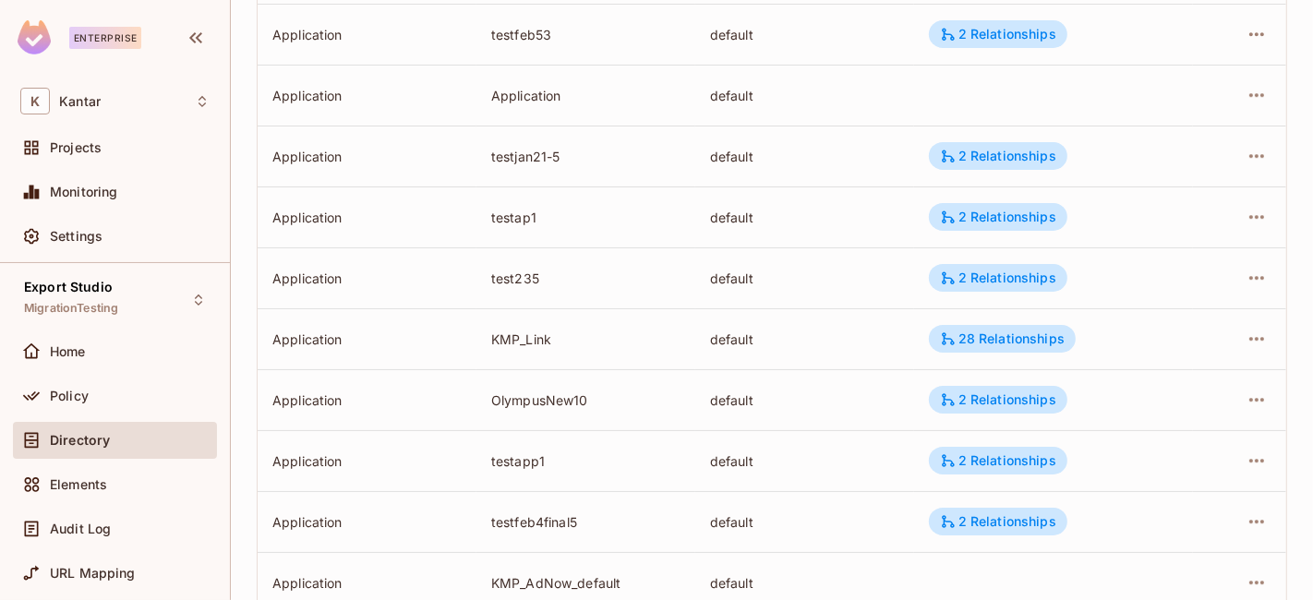
scroll to position [5867, 0]
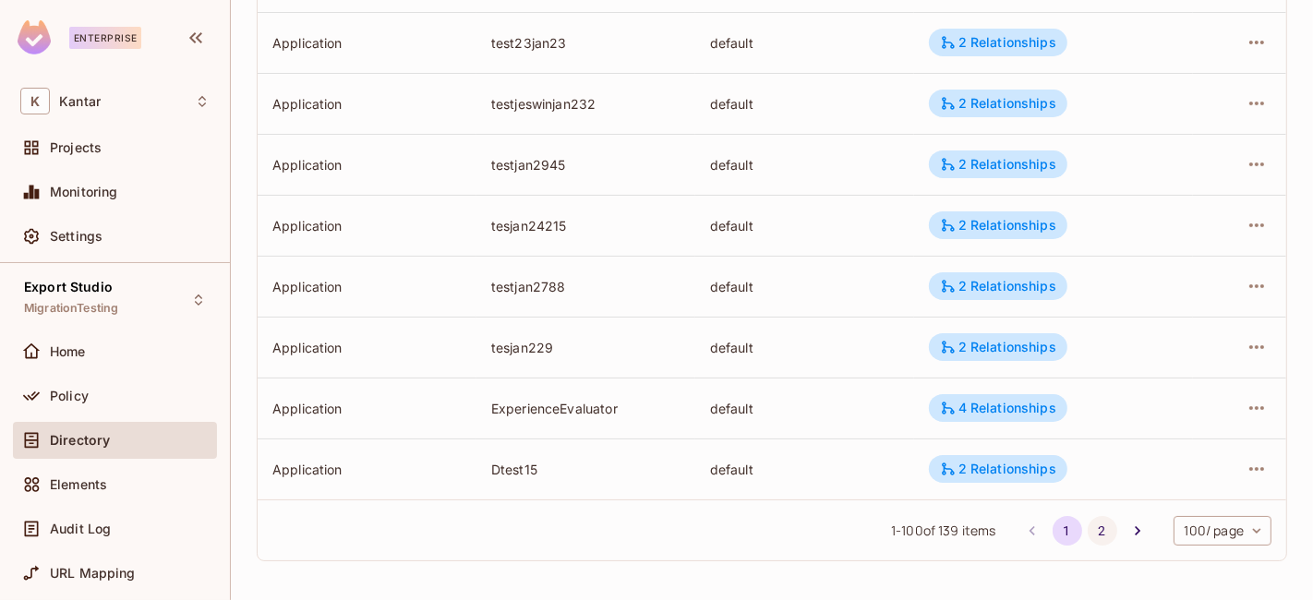
click at [1088, 527] on button "2" at bounding box center [1103, 531] width 30 height 30
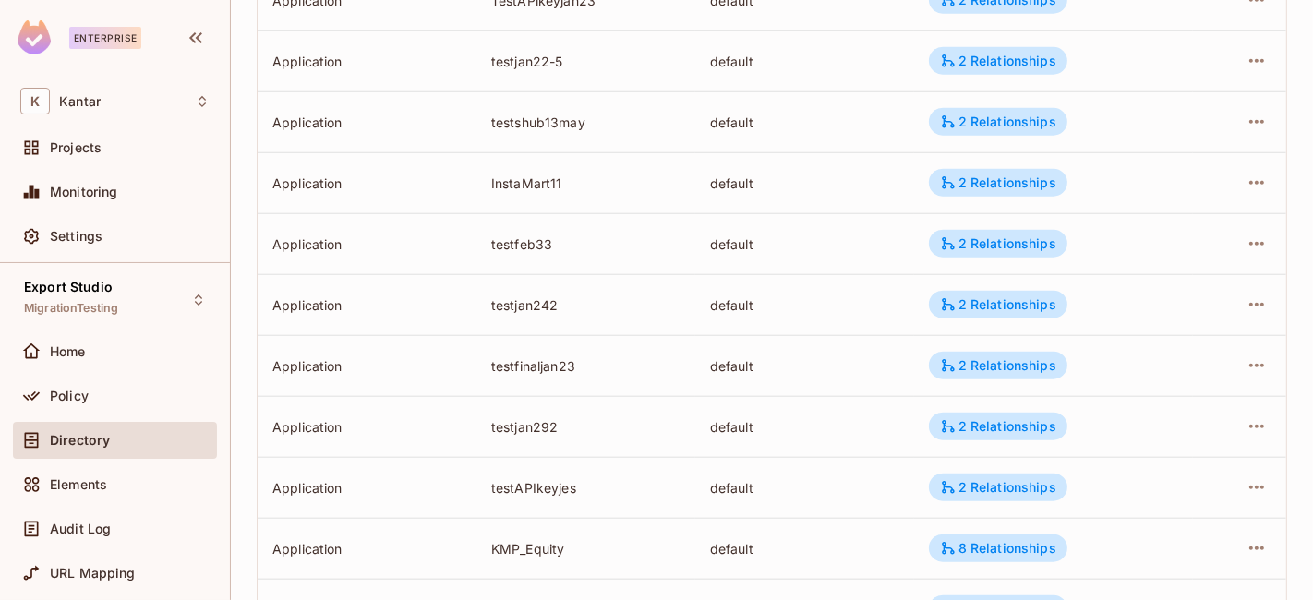
scroll to position [2150, 0]
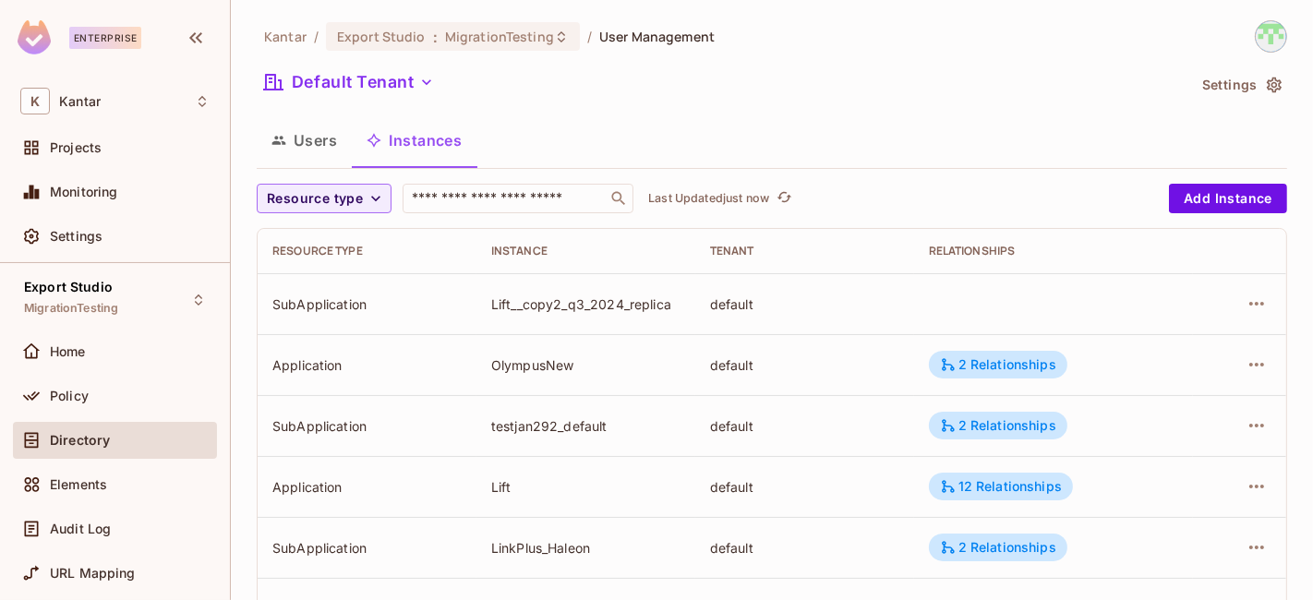
click at [327, 194] on span "Resource type" at bounding box center [315, 198] width 96 height 23
click at [321, 247] on span "Application" at bounding box center [318, 241] width 94 height 18
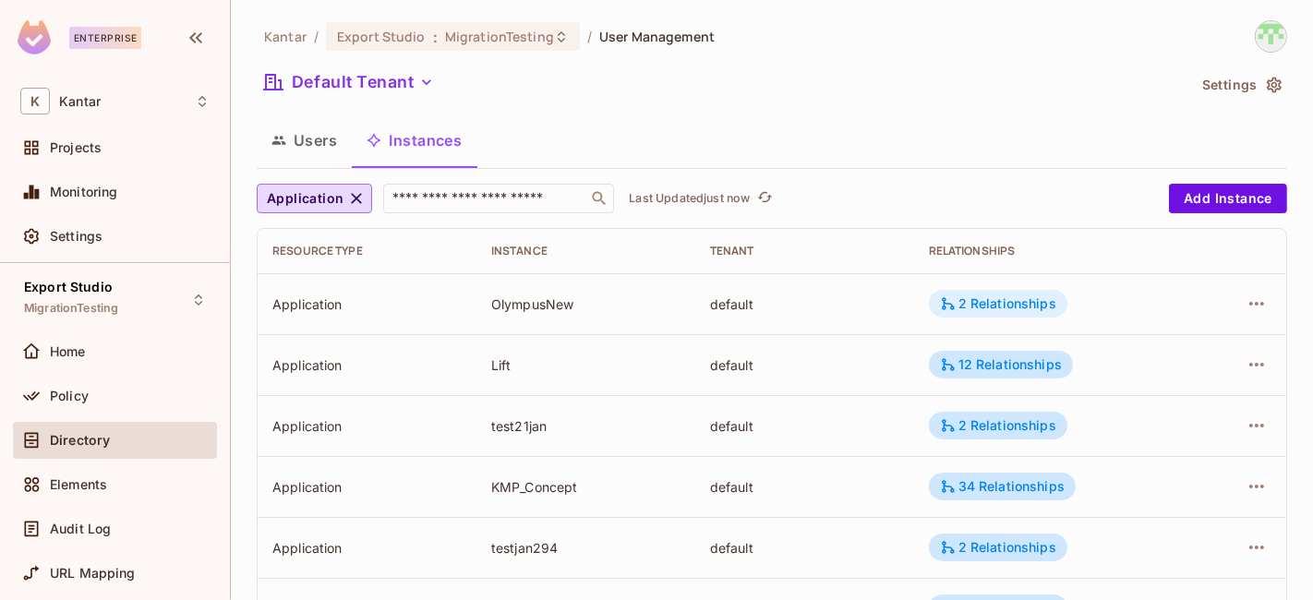
scroll to position [688, 0]
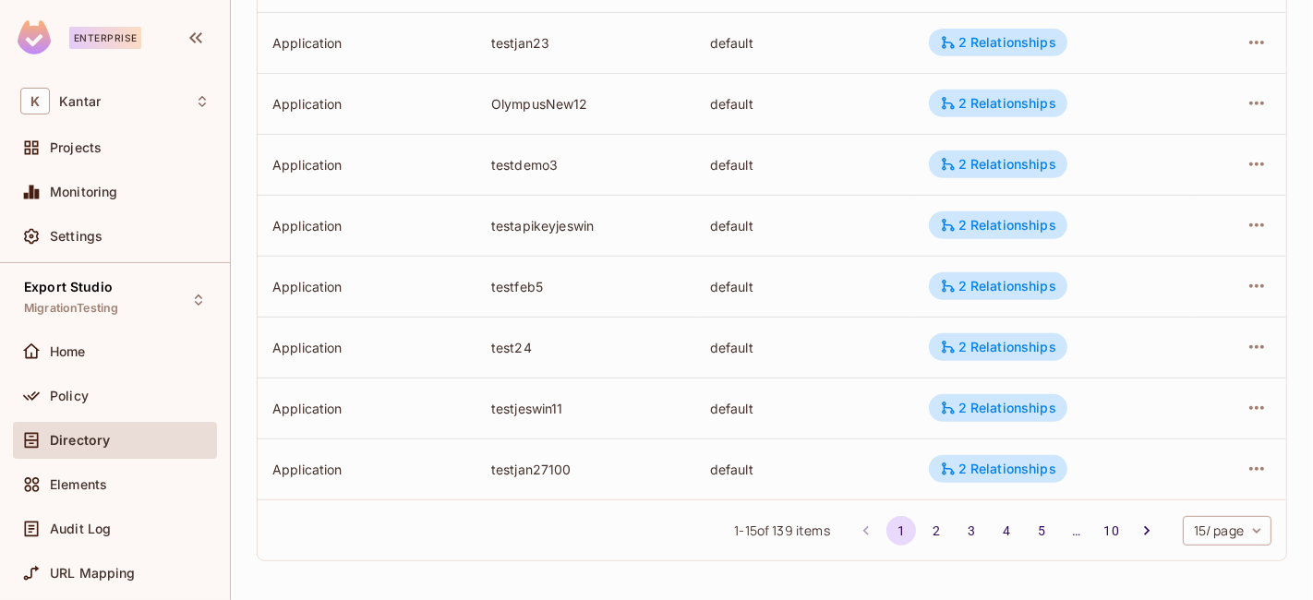
click at [1178, 535] on body "Enterprise K Kantar Projects Monitoring Settings Export Studio MigrationTesting…" at bounding box center [656, 300] width 1313 height 600
click at [1176, 550] on li "100 / page" at bounding box center [1209, 558] width 92 height 39
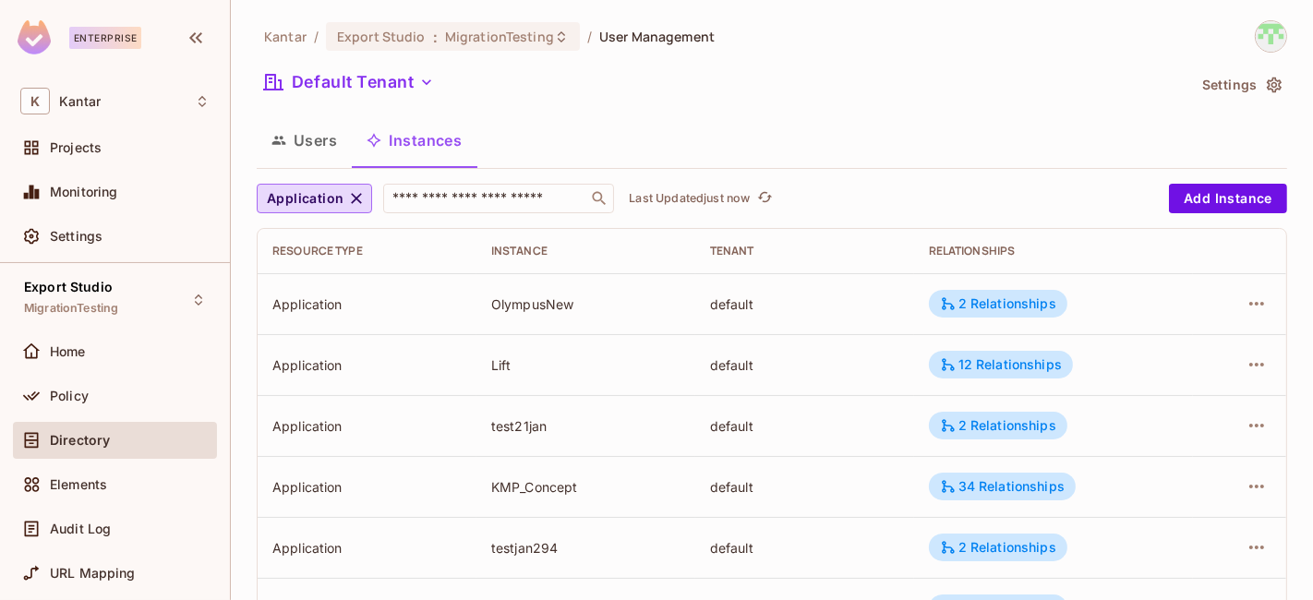
scroll to position [490, 0]
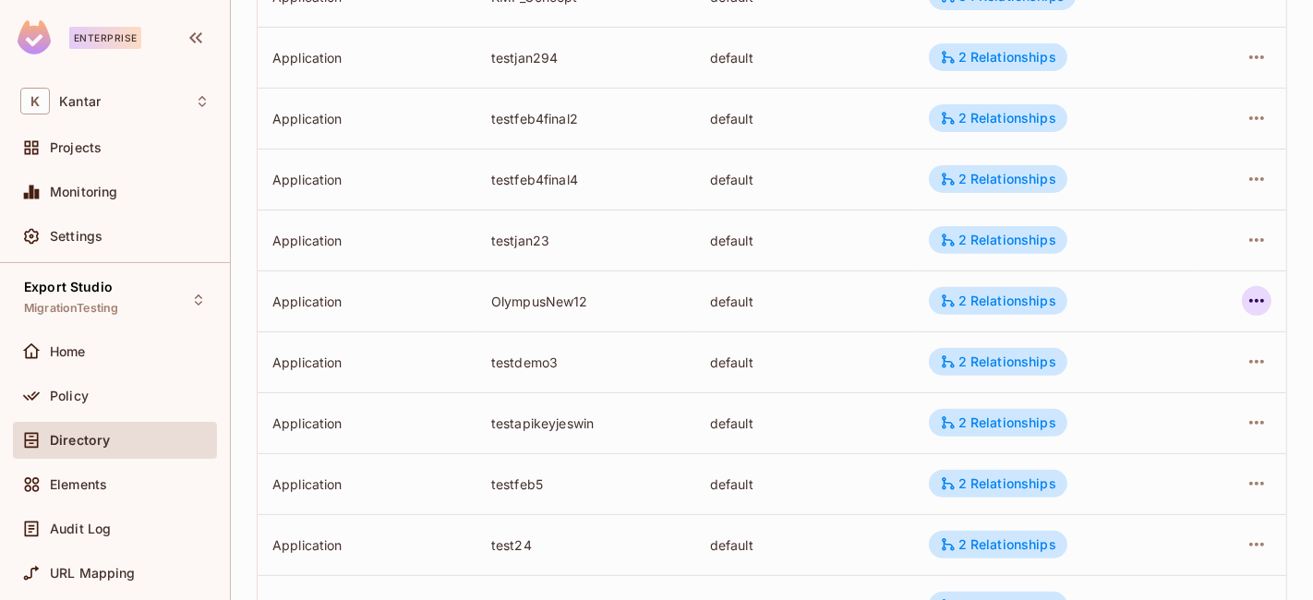
click at [1245, 309] on icon "button" at bounding box center [1256, 301] width 22 height 22
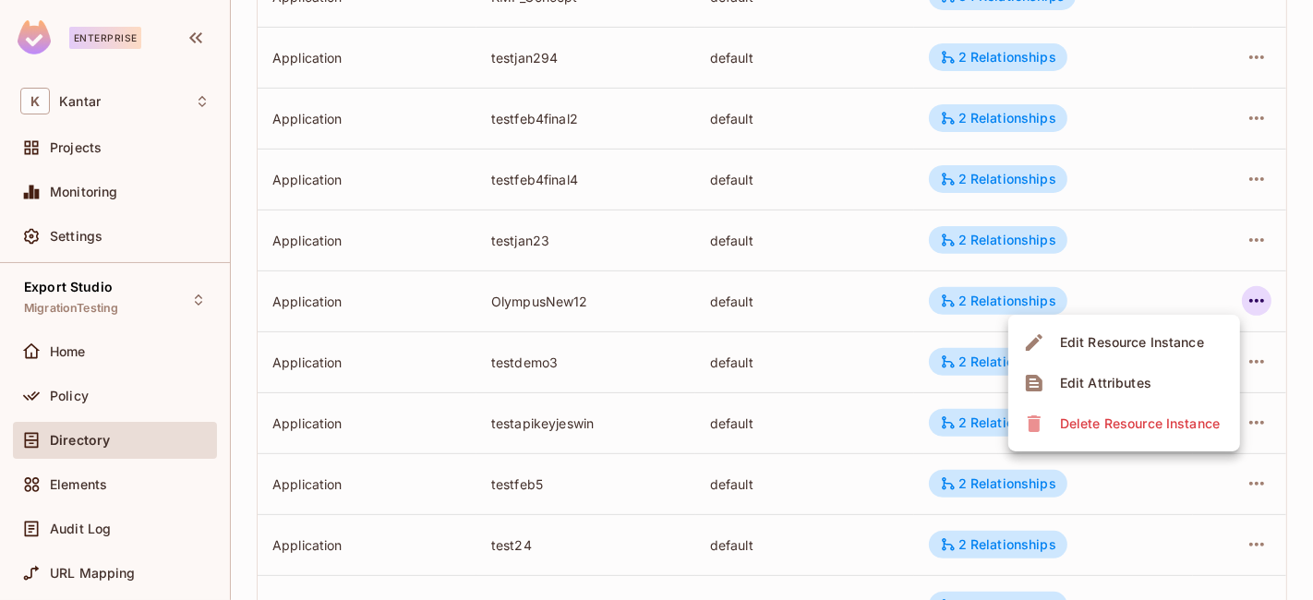
click at [1147, 391] on div "Edit Attributes" at bounding box center [1105, 383] width 91 height 18
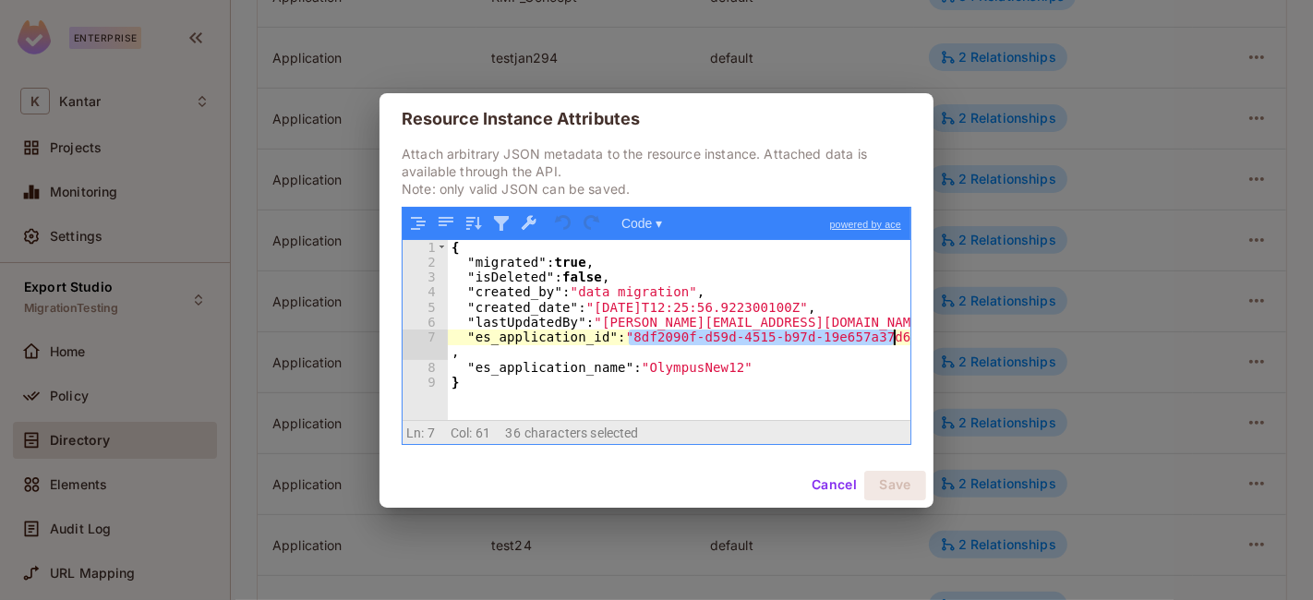
drag, startPoint x: 629, startPoint y: 341, endPoint x: 894, endPoint y: 340, distance: 265.0
click at [894, 340] on div "{ "migrated" : true , "isDeleted" : false , "created_by" : "data migration" , "…" at bounding box center [679, 345] width 463 height 210
click at [840, 486] on button "Cancel" at bounding box center [834, 486] width 60 height 30
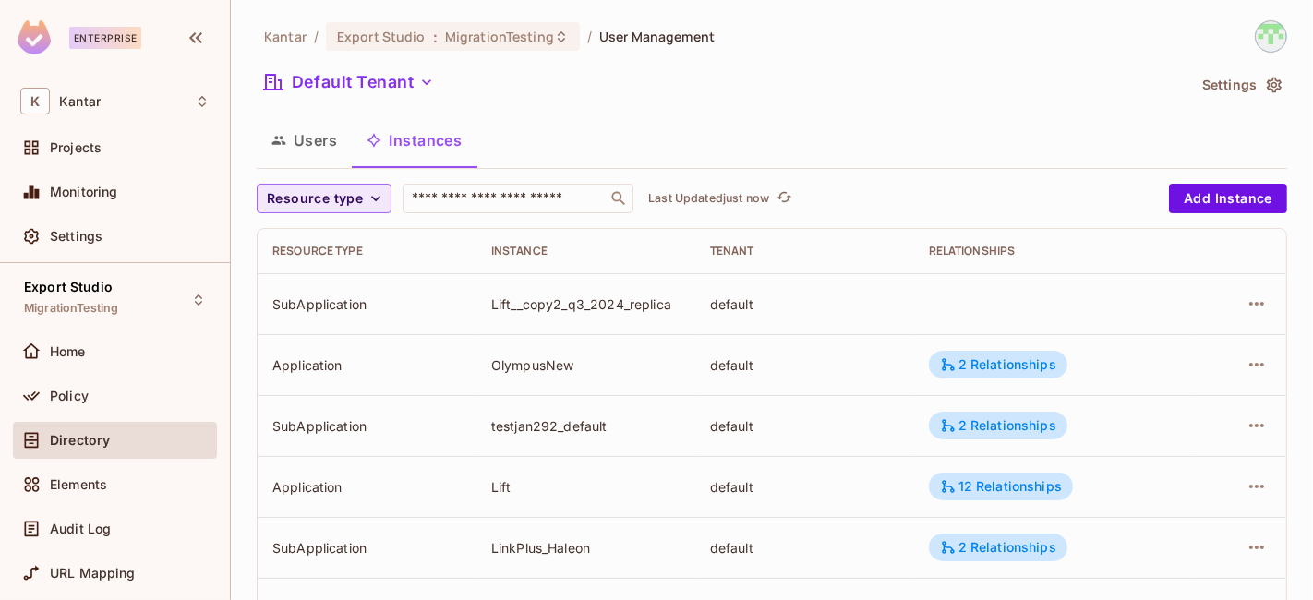
click at [339, 198] on span "Resource type" at bounding box center [315, 198] width 96 height 23
click at [317, 238] on span "Application" at bounding box center [318, 241] width 94 height 18
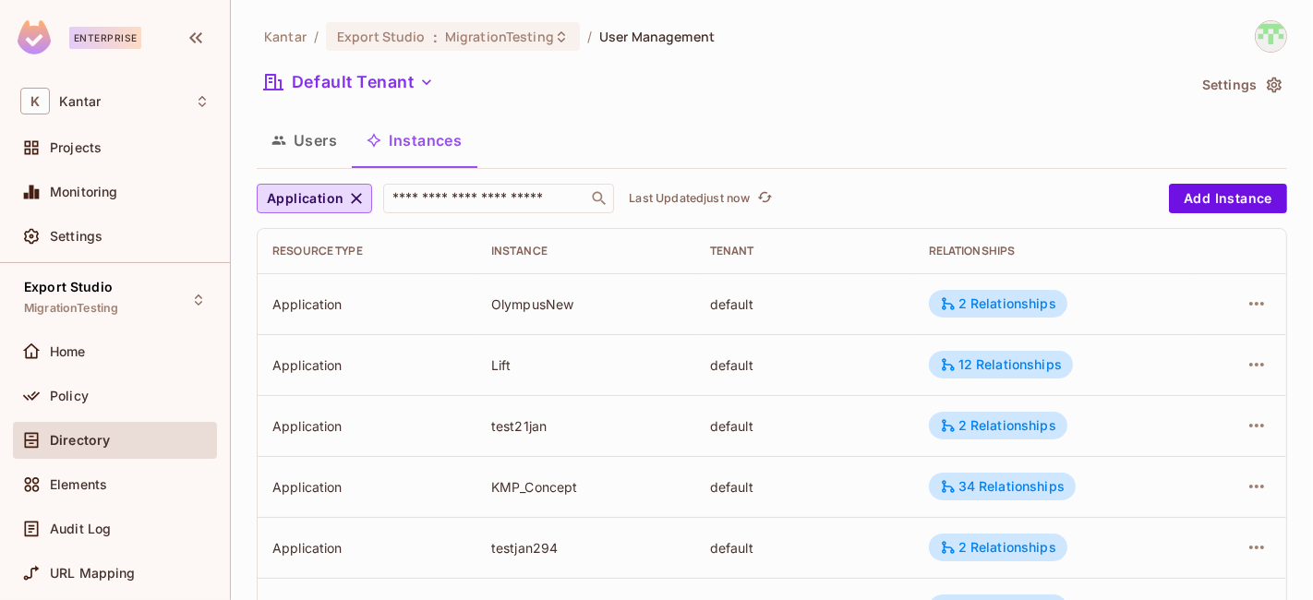
scroll to position [688, 0]
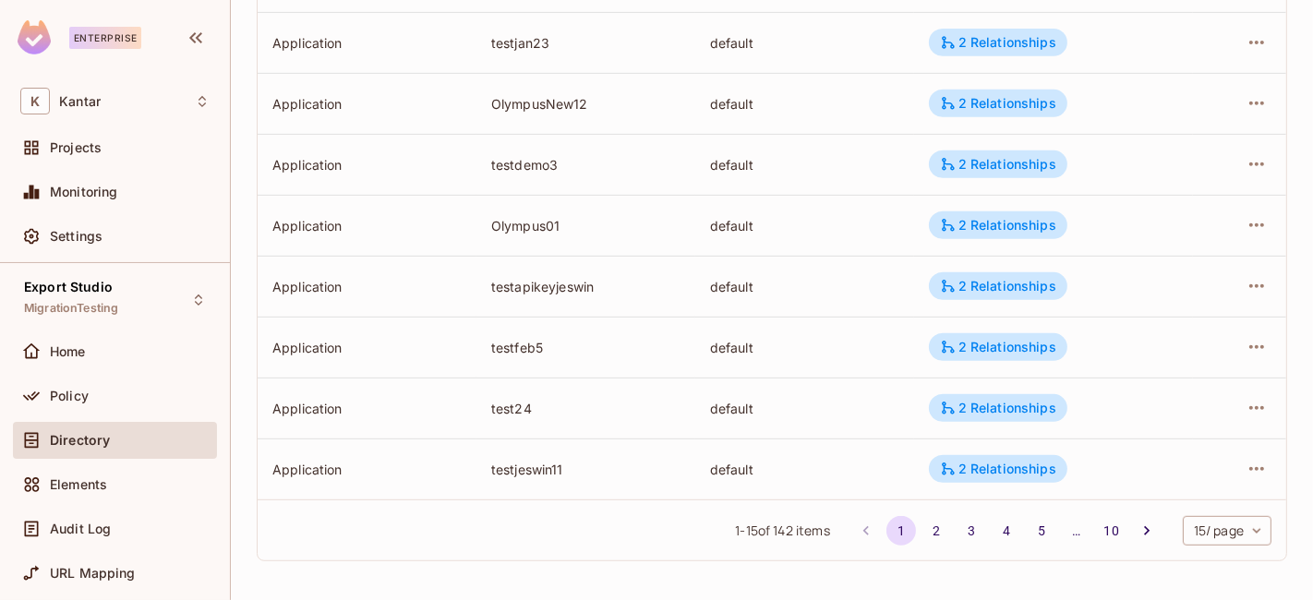
click at [1210, 524] on body "Enterprise K Kantar Projects Monitoring Settings Export Studio MigrationTesting…" at bounding box center [656, 300] width 1313 height 600
click at [1204, 539] on li "100 / page" at bounding box center [1209, 558] width 92 height 39
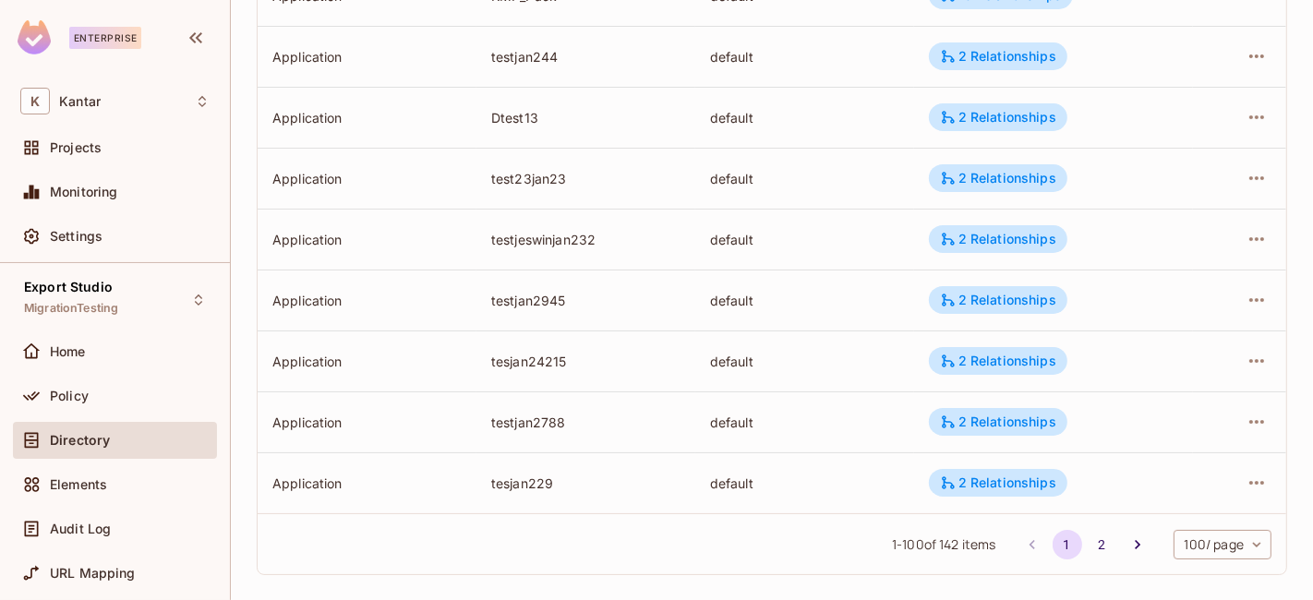
scroll to position [5867, 0]
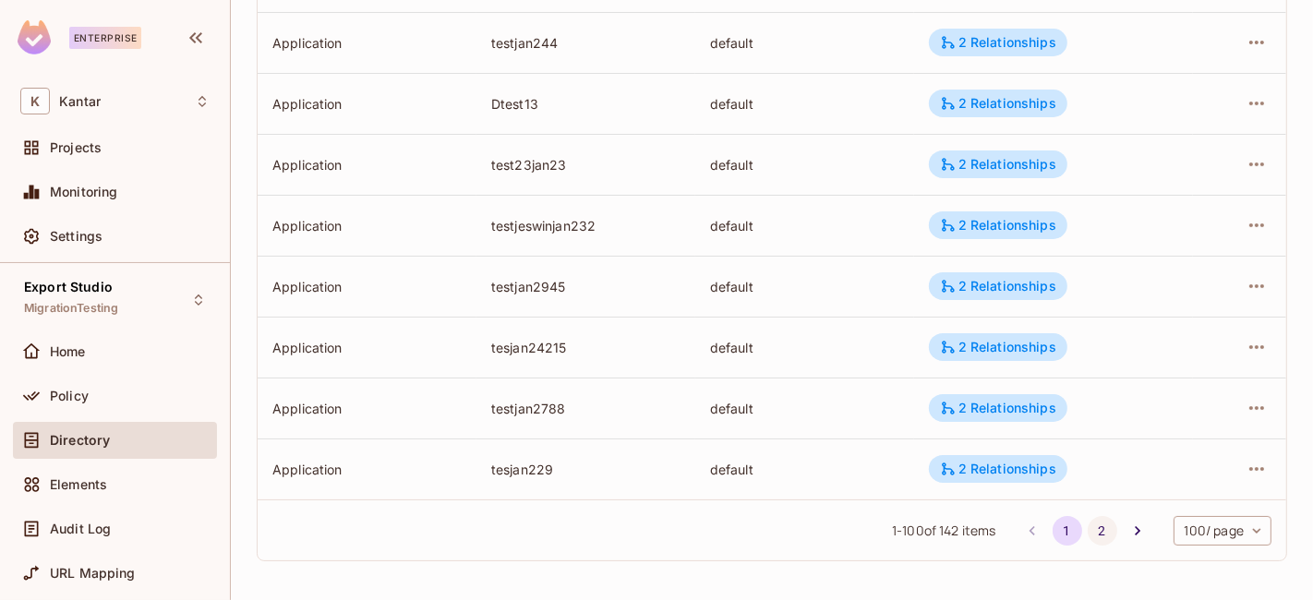
click at [1088, 530] on button "2" at bounding box center [1103, 531] width 30 height 30
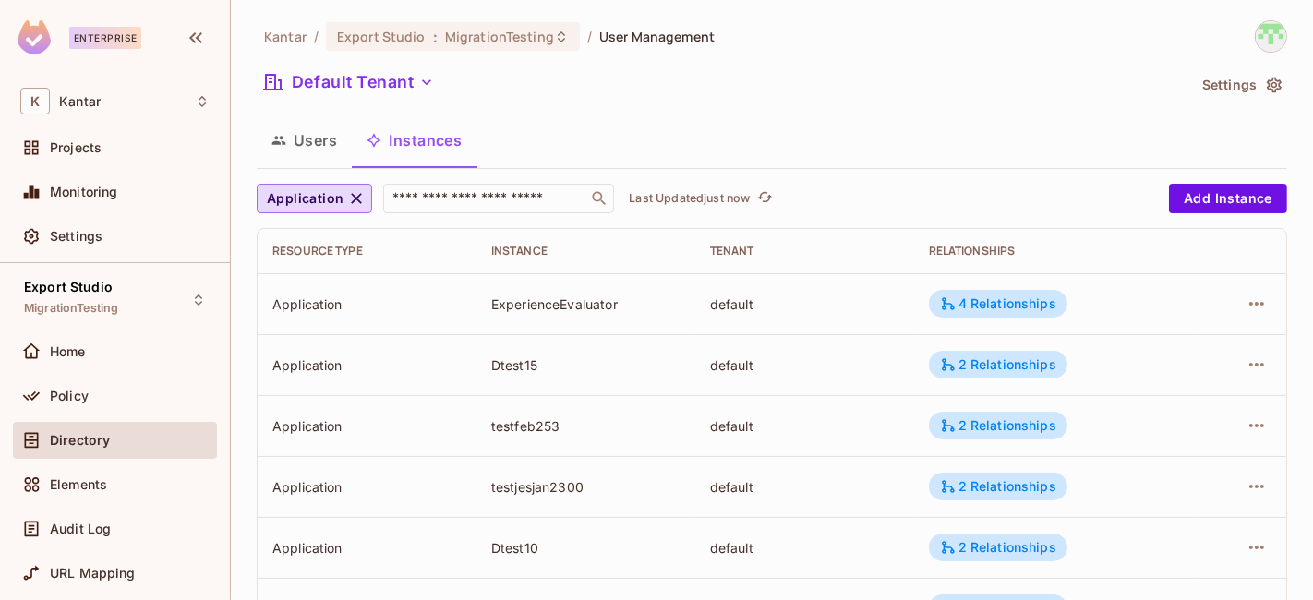
scroll to position [2333, 0]
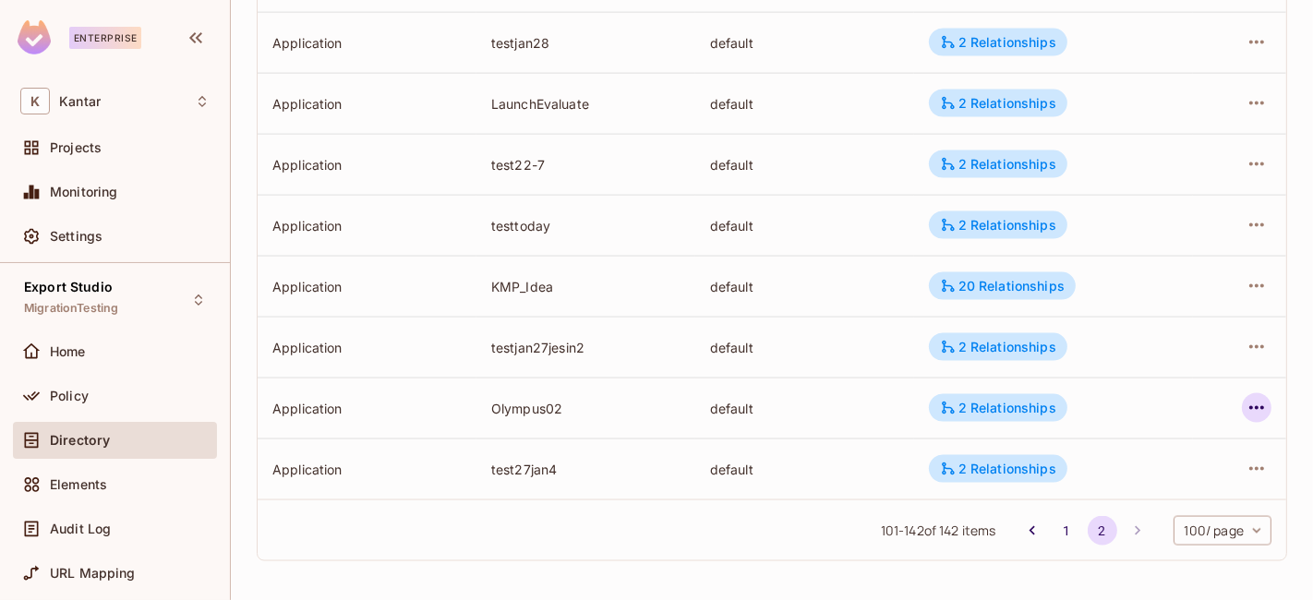
click at [1247, 413] on icon "button" at bounding box center [1256, 408] width 22 height 22
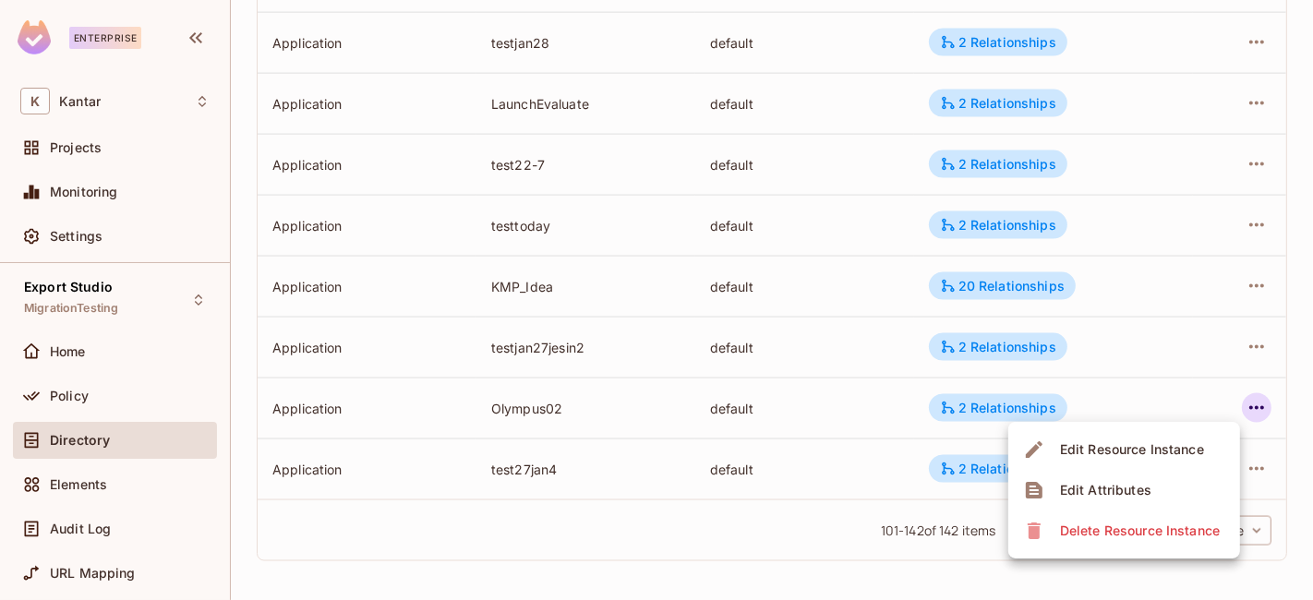
click at [1142, 484] on div "Edit Attributes" at bounding box center [1105, 490] width 91 height 18
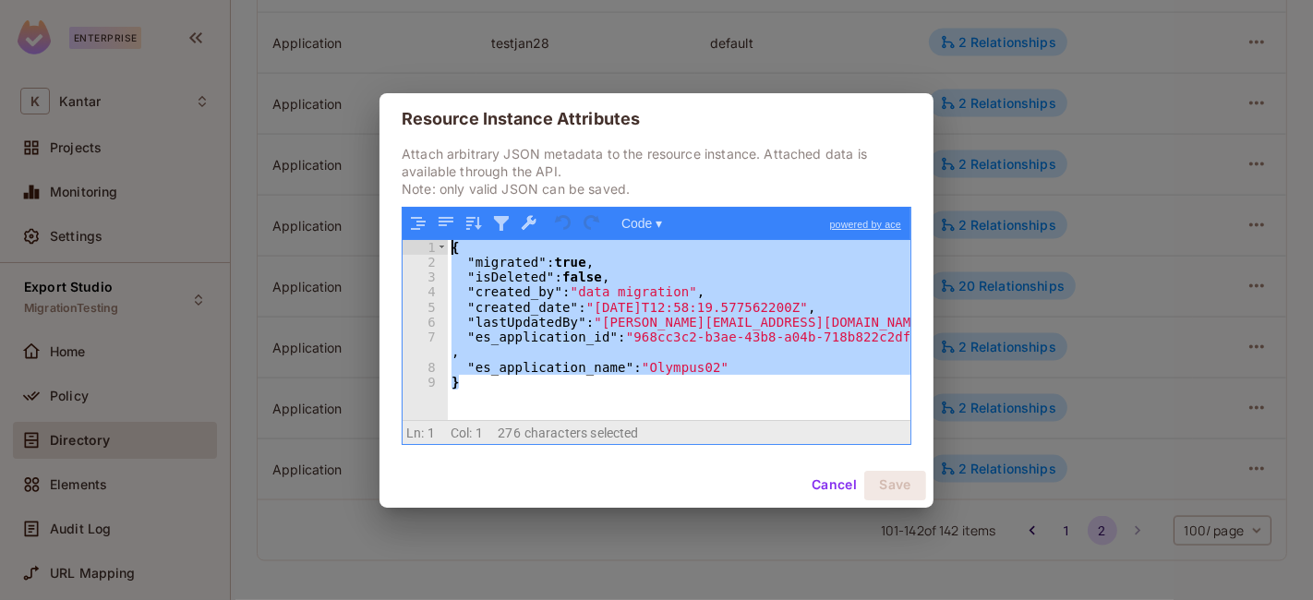
drag, startPoint x: 505, startPoint y: 403, endPoint x: 402, endPoint y: 236, distance: 196.5
click at [403, 236] on div "1 2 3 4 5 6 7 8 9 { "migrated" : true , "isDeleted" : false , "created_by" : "d…" at bounding box center [657, 326] width 508 height 236
click at [751, 356] on div "{ "migrated" : true , "isDeleted" : false , "created_by" : "data migration" , "…" at bounding box center [679, 330] width 463 height 180
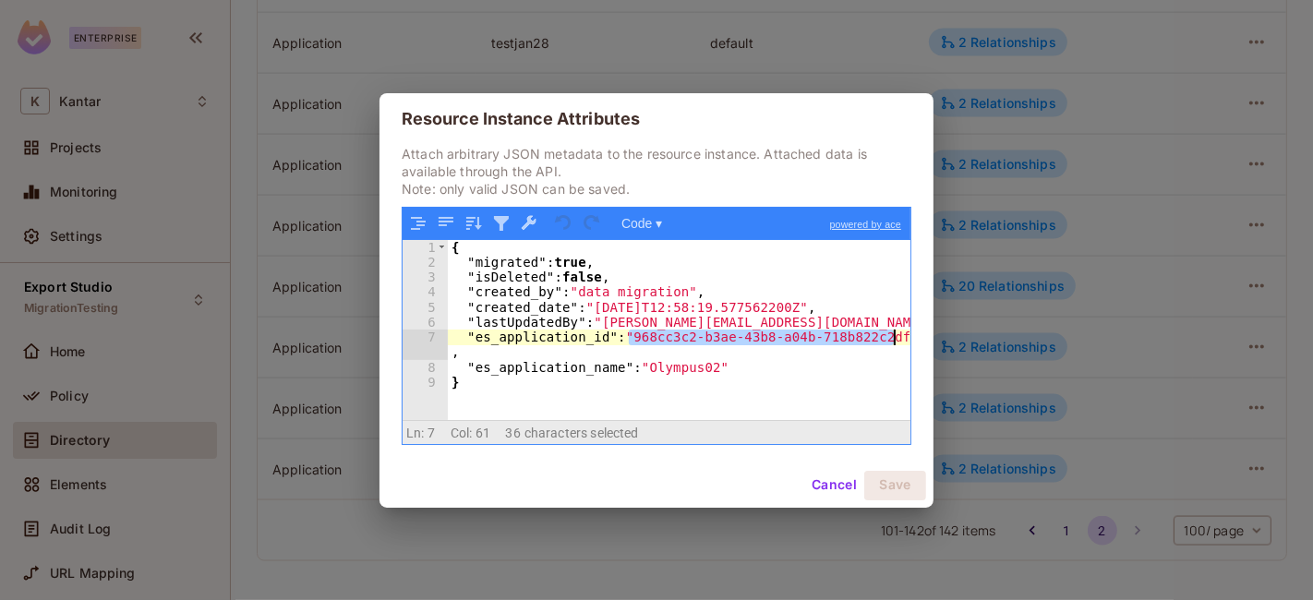
drag, startPoint x: 628, startPoint y: 342, endPoint x: 890, endPoint y: 342, distance: 262.2
click at [890, 342] on div "{ "migrated" : true , "isDeleted" : false , "created_by" : "data migration" , "…" at bounding box center [679, 345] width 463 height 210
drag, startPoint x: 890, startPoint y: 342, endPoint x: 630, endPoint y: 342, distance: 260.4
click at [630, 342] on div "{ "migrated" : true , "isDeleted" : false , "created_by" : "data migration" , "…" at bounding box center [679, 345] width 463 height 210
click at [836, 487] on button "Cancel" at bounding box center [834, 486] width 60 height 30
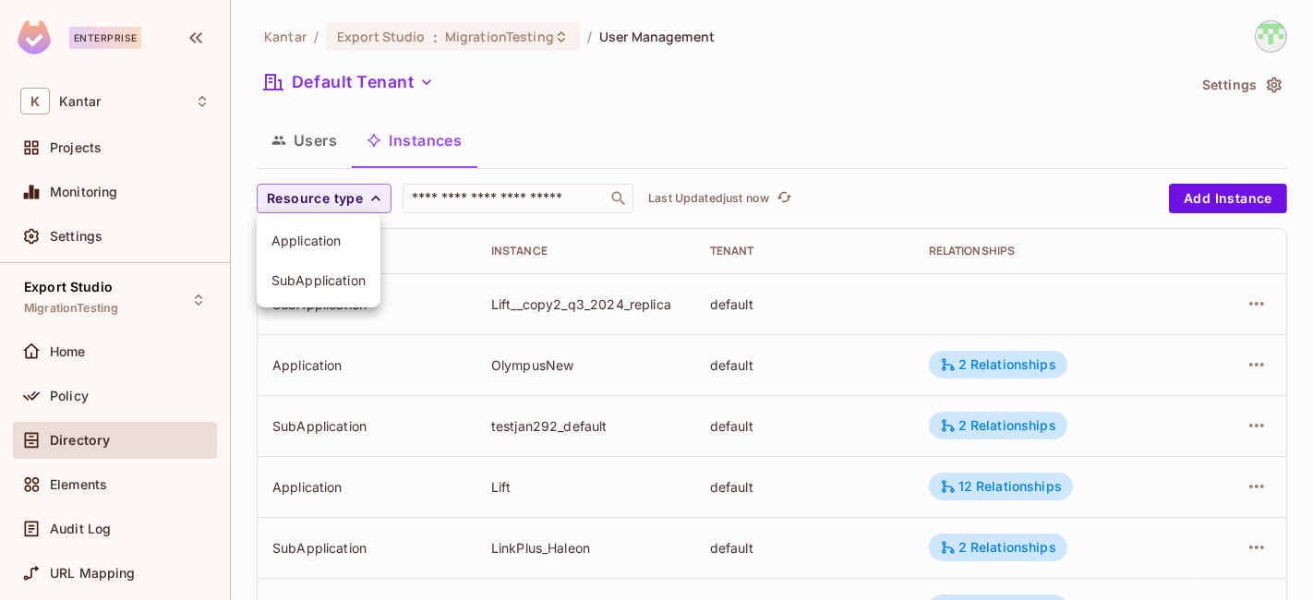
click at [328, 235] on span "Application" at bounding box center [318, 241] width 94 height 18
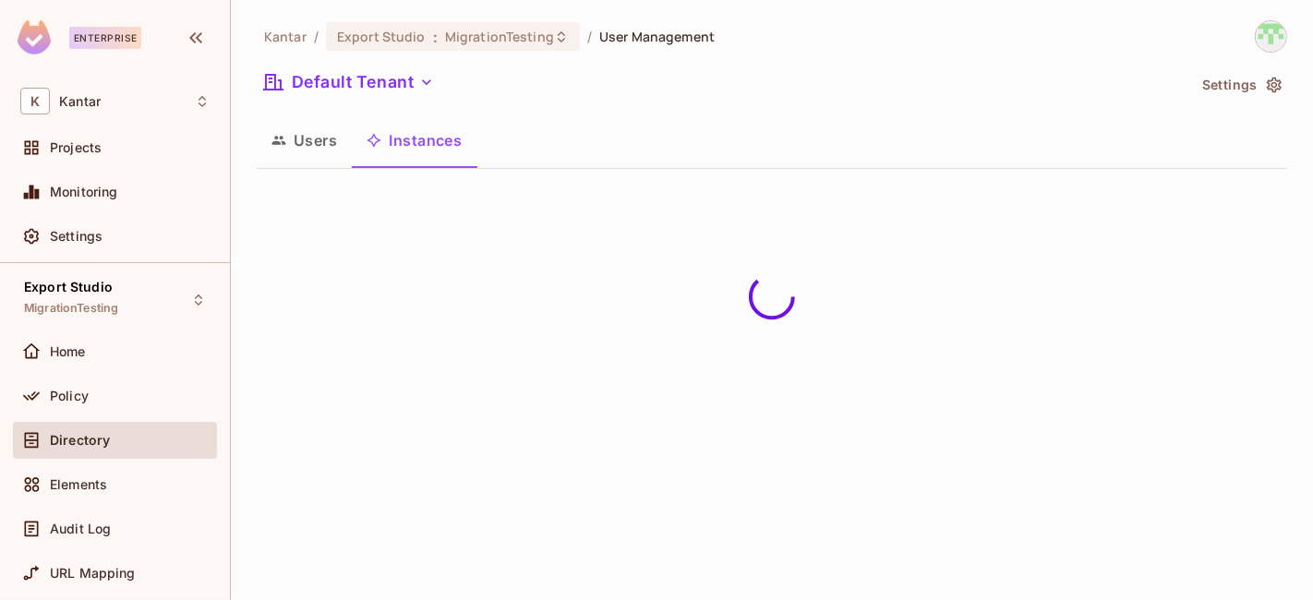
click at [749, 160] on div "Users Instances" at bounding box center [772, 140] width 1030 height 46
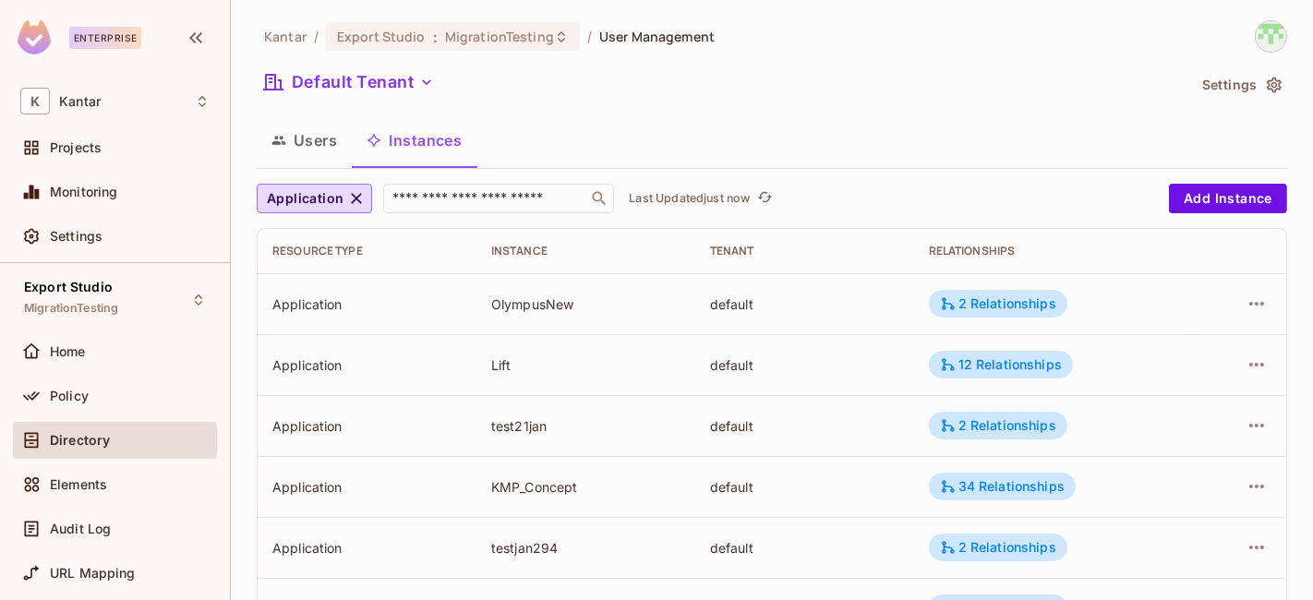
scroll to position [688, 0]
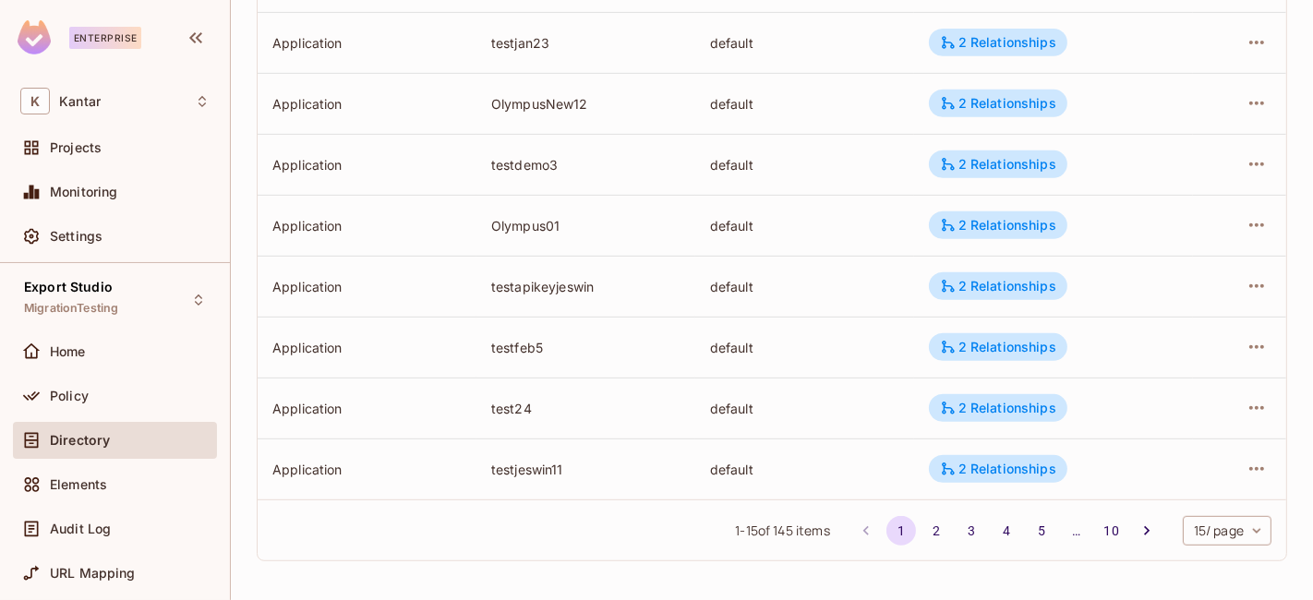
click at [1189, 534] on body "Enterprise K Kantar Projects Monitoring Settings Export Studio MigrationTesting…" at bounding box center [656, 300] width 1313 height 600
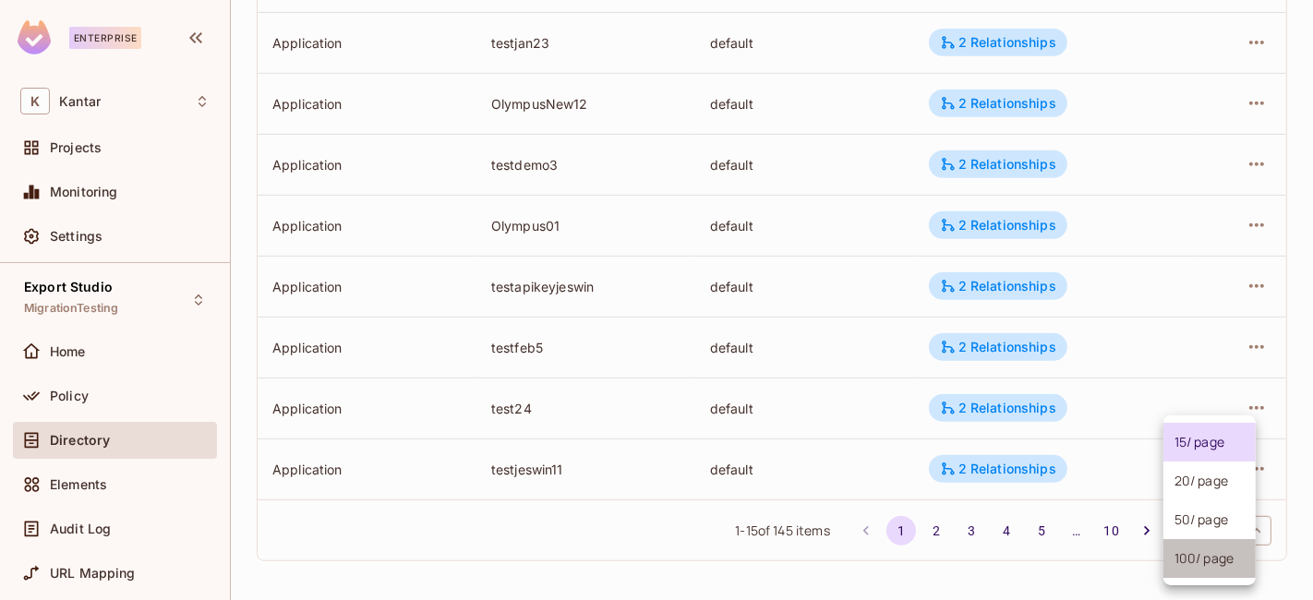
click at [1180, 575] on li "100 / page" at bounding box center [1209, 558] width 92 height 39
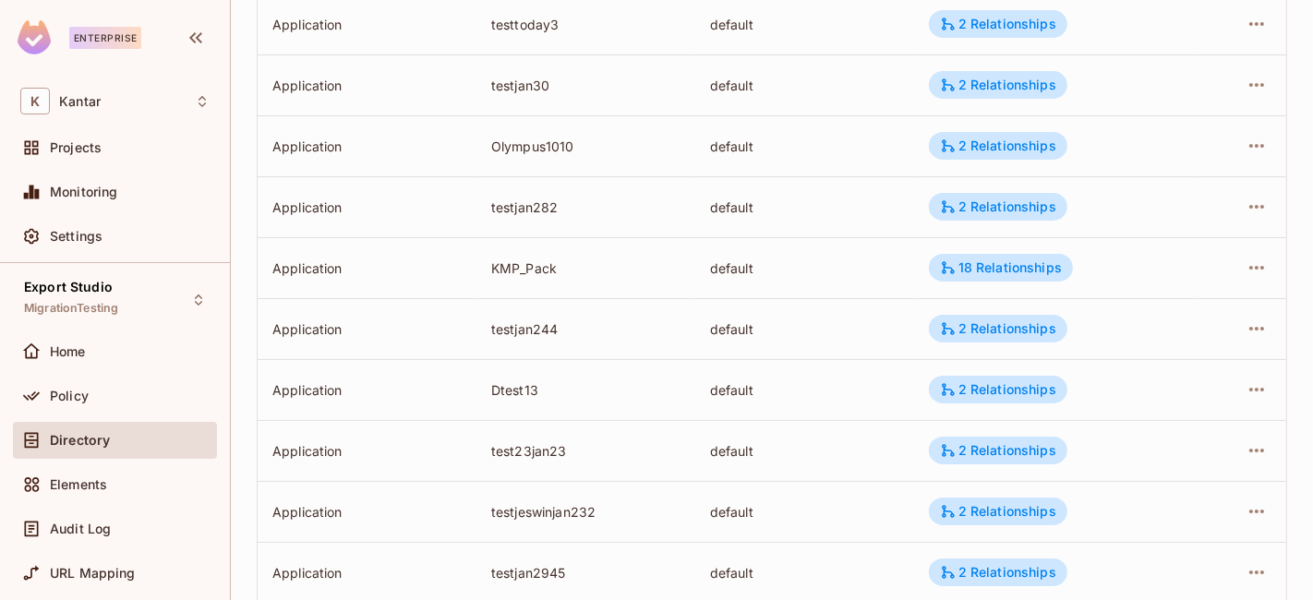
scroll to position [5867, 0]
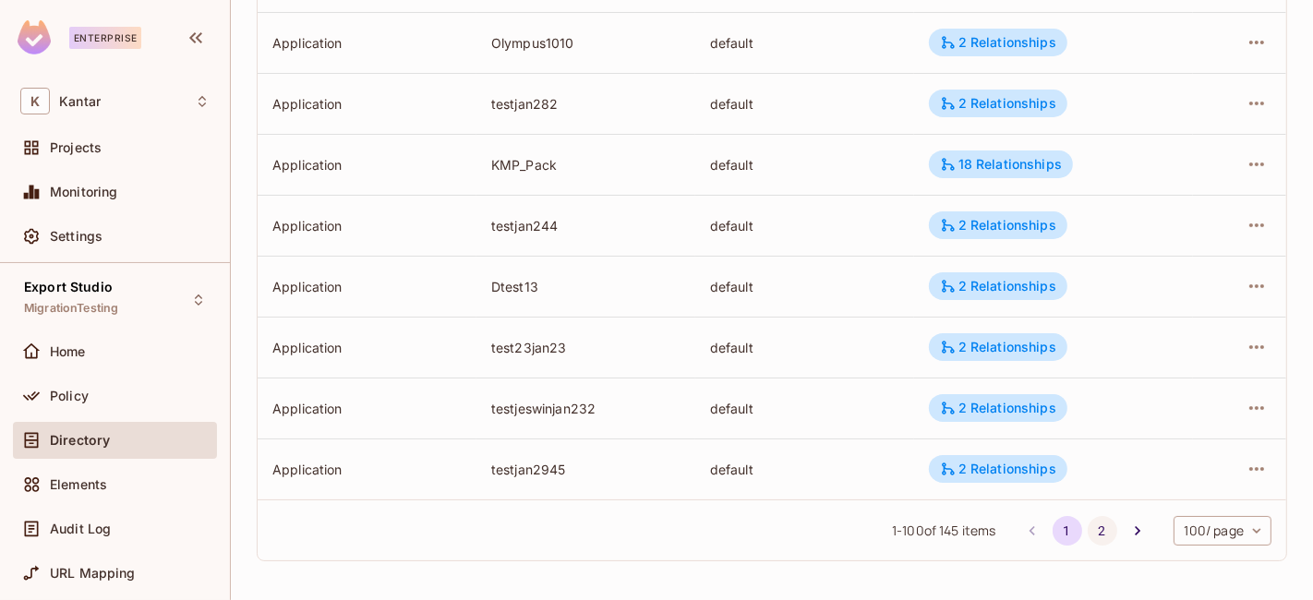
click at [1088, 530] on button "2" at bounding box center [1103, 531] width 30 height 30
click at [1052, 530] on button "1" at bounding box center [1067, 531] width 30 height 30
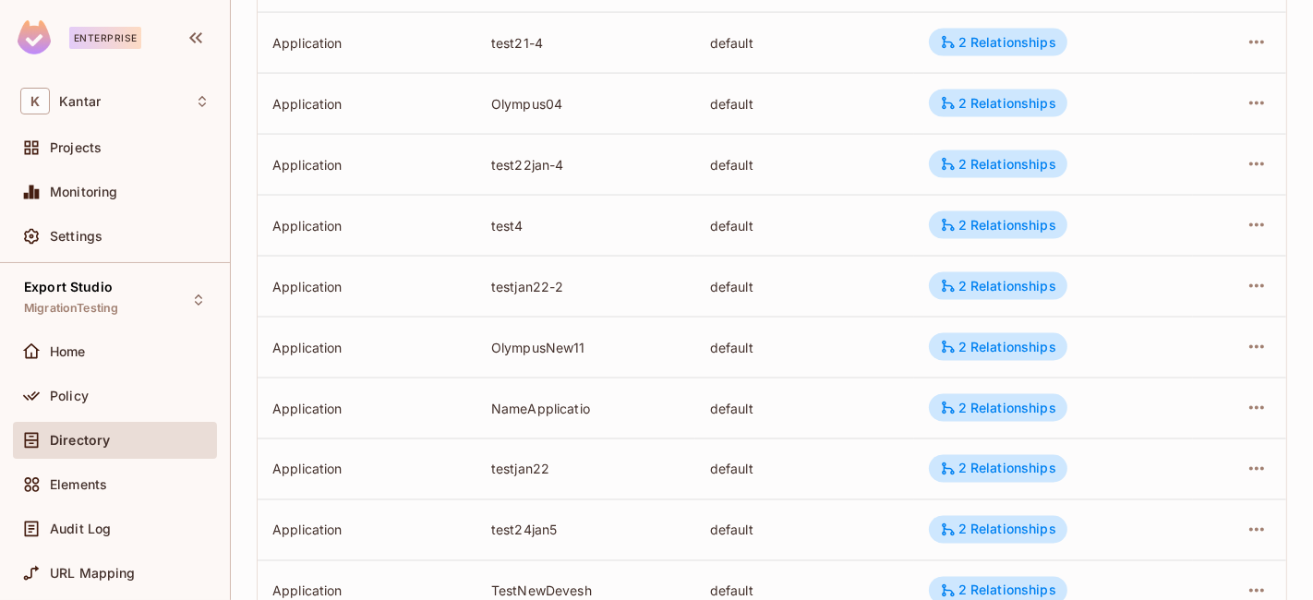
scroll to position [1709, 0]
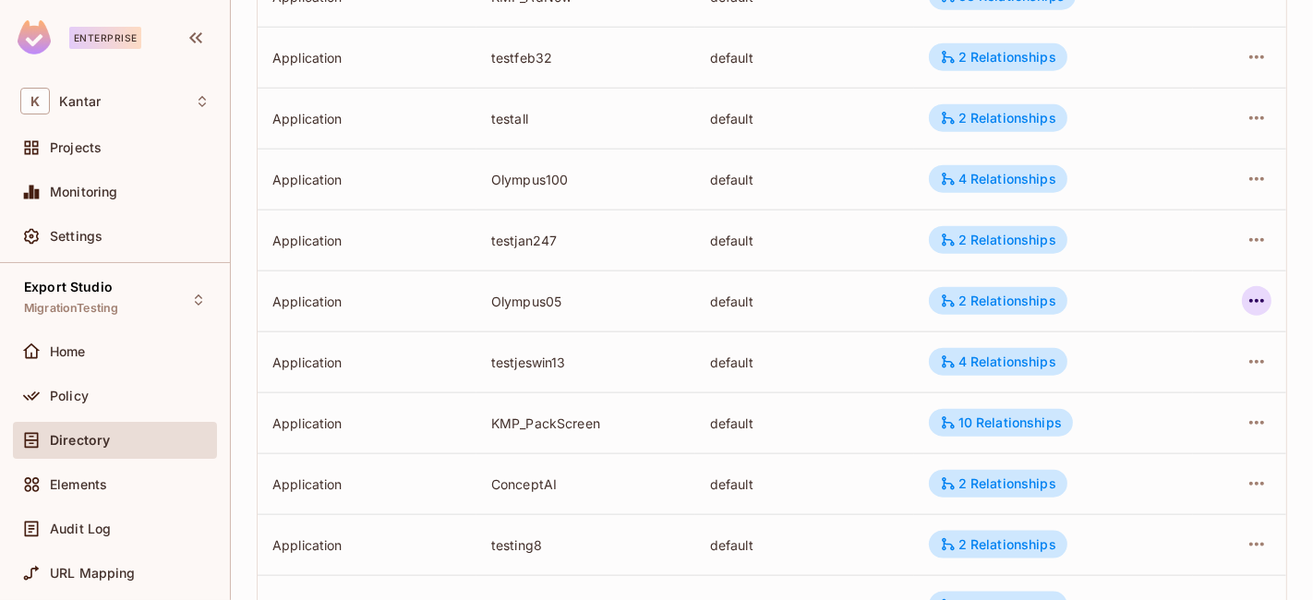
click at [1245, 301] on icon "button" at bounding box center [1256, 301] width 22 height 22
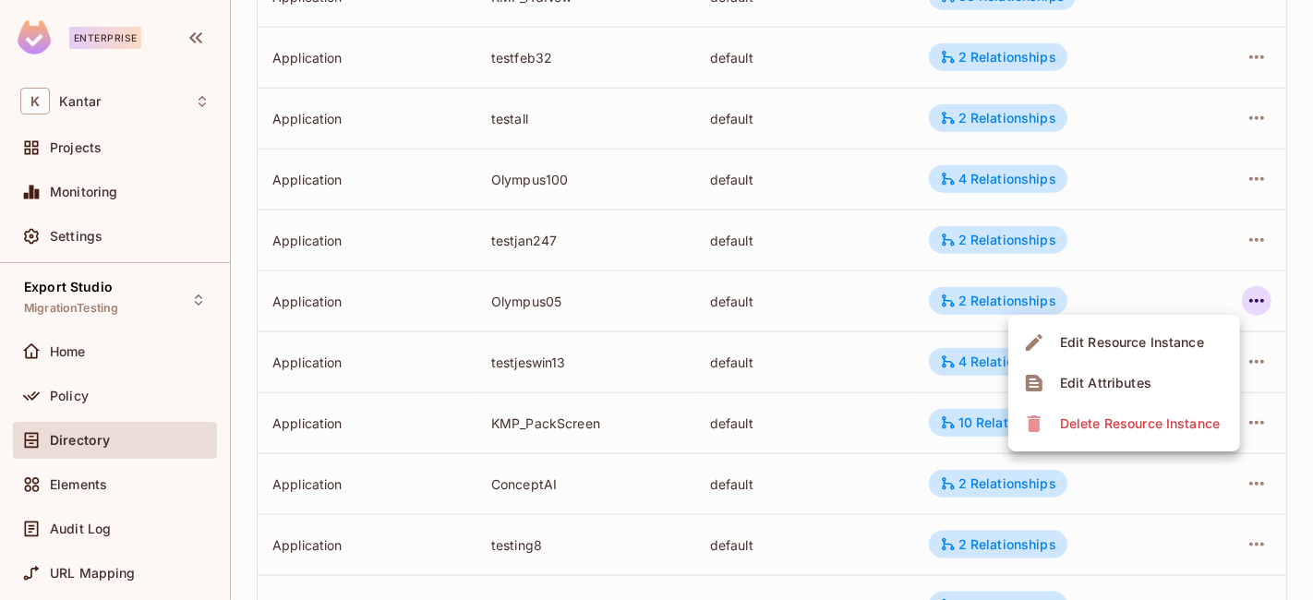
click at [1130, 391] on div "Edit Attributes" at bounding box center [1105, 383] width 91 height 18
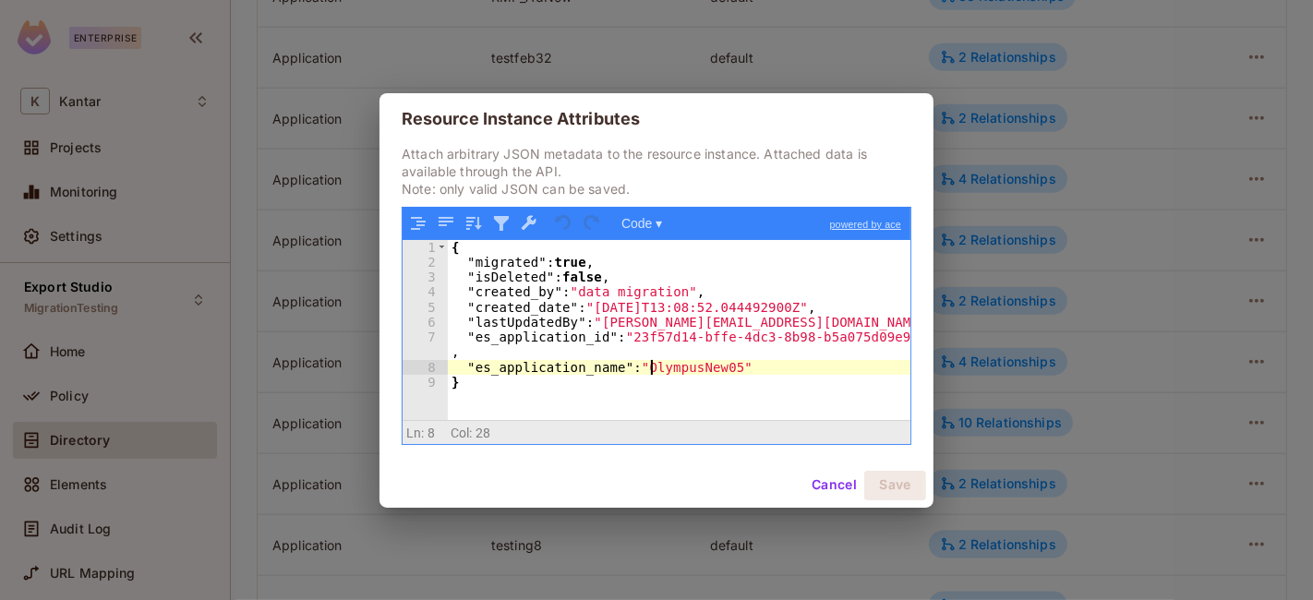
drag, startPoint x: 648, startPoint y: 370, endPoint x: 728, endPoint y: 370, distance: 80.3
click at [728, 370] on div "{ "migrated" : true , "isDeleted" : false , "created_by" : "data migration" , "…" at bounding box center [679, 345] width 463 height 210
click at [728, 370] on div "{ "migrated" : true , "isDeleted" : false , "created_by" : "data migration" , "…" at bounding box center [679, 330] width 463 height 180
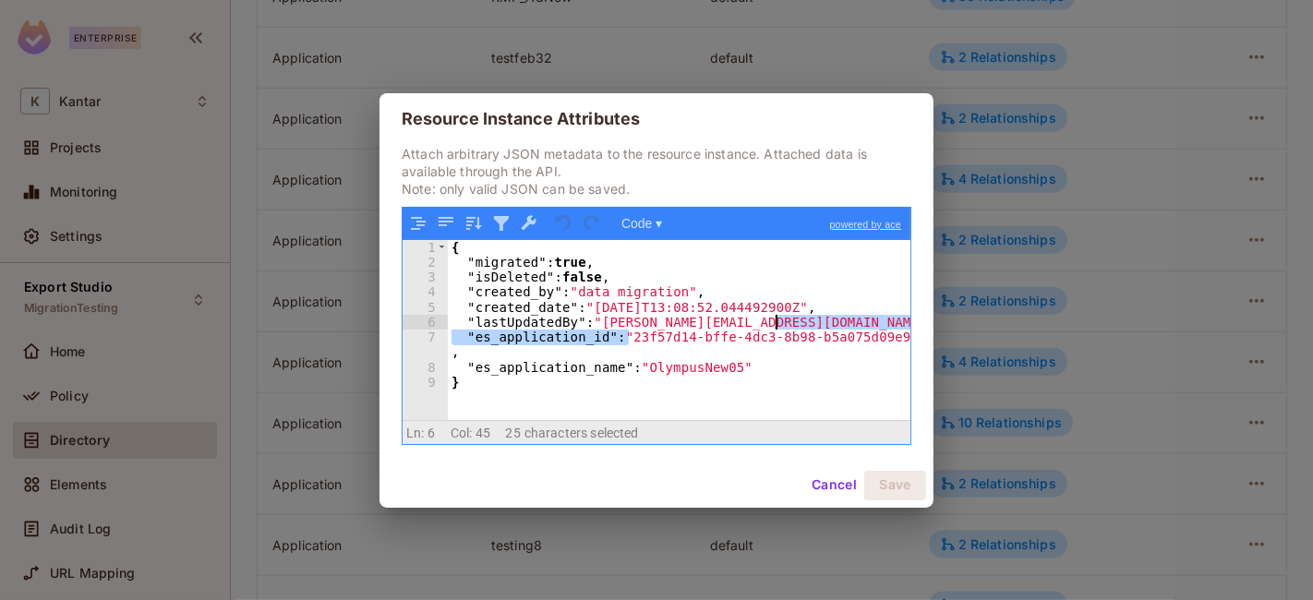
drag, startPoint x: 626, startPoint y: 339, endPoint x: 810, endPoint y: 328, distance: 184.1
click at [810, 328] on div "{ "migrated" : true , "isDeleted" : false , "created_by" : "data migration" , "…" at bounding box center [679, 345] width 463 height 210
click at [684, 351] on div "{ "migrated" : true , "isDeleted" : false , "created_by" : "data migration" , "…" at bounding box center [679, 345] width 463 height 210
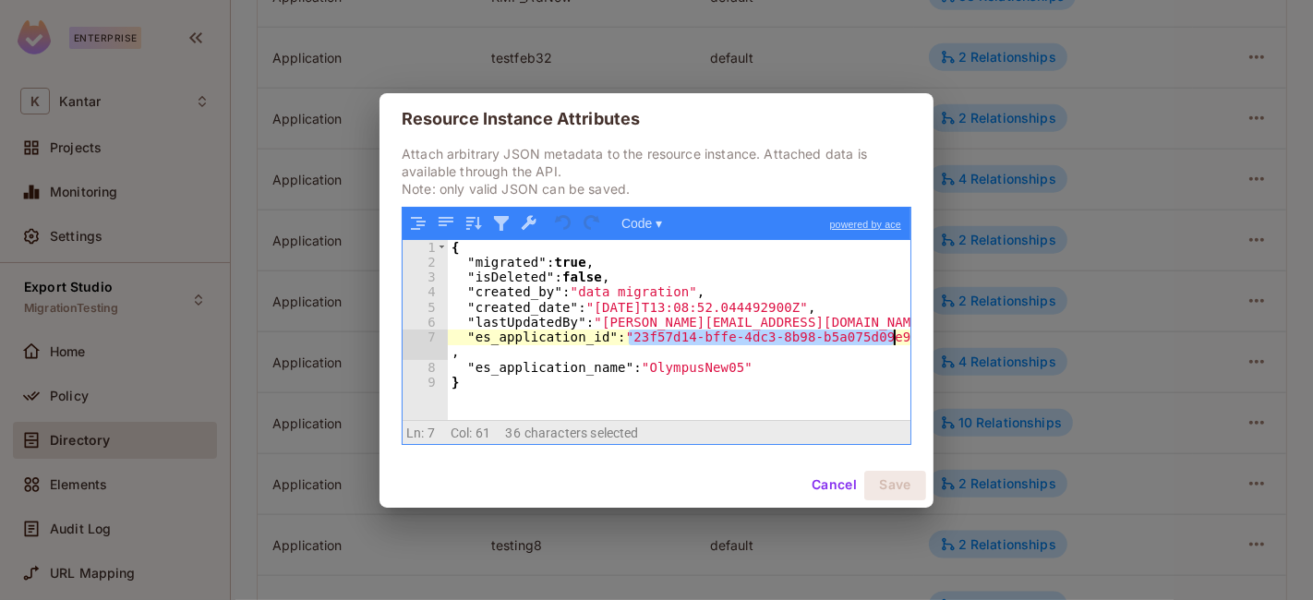
drag, startPoint x: 628, startPoint y: 339, endPoint x: 892, endPoint y: 343, distance: 264.1
click at [892, 343] on div "{ "migrated" : true , "isDeleted" : false , "created_by" : "data migration" , "…" at bounding box center [679, 345] width 463 height 210
click at [734, 347] on div "{ "migrated" : true , "isDeleted" : false , "created_by" : "data migration" , "…" at bounding box center [679, 345] width 463 height 210
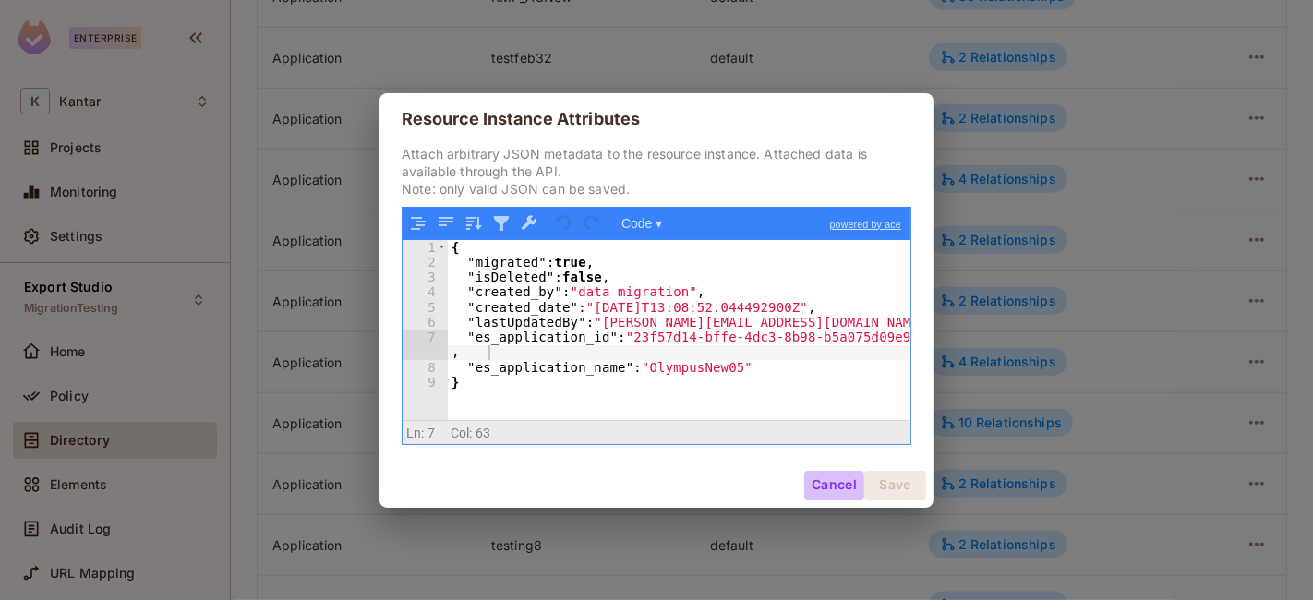
click at [834, 479] on button "Cancel" at bounding box center [834, 486] width 60 height 30
